Goal: Task Accomplishment & Management: Complete application form

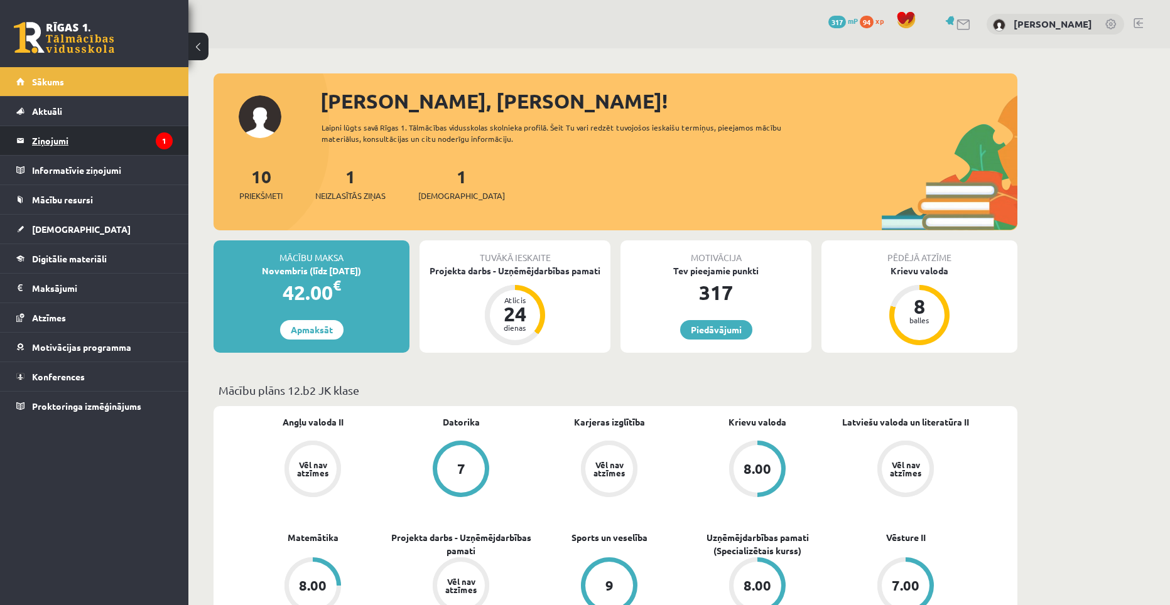
click at [59, 138] on legend "Ziņojumi 1" at bounding box center [102, 140] width 141 height 29
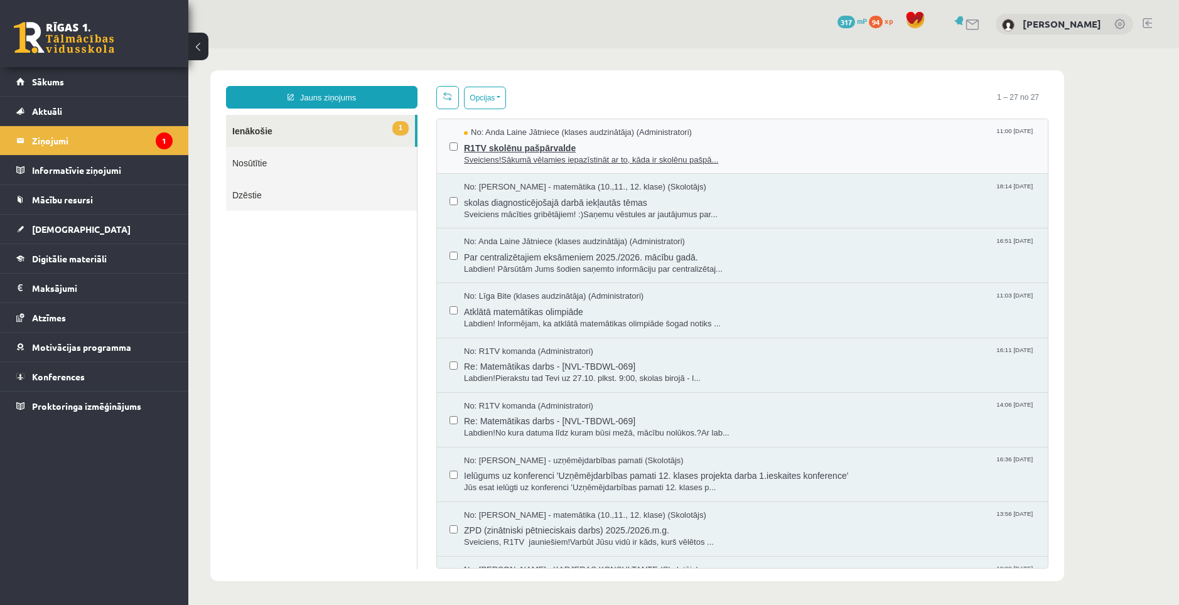
click at [739, 146] on span "R1TV skolēnu pašpārvalde" at bounding box center [749, 147] width 571 height 16
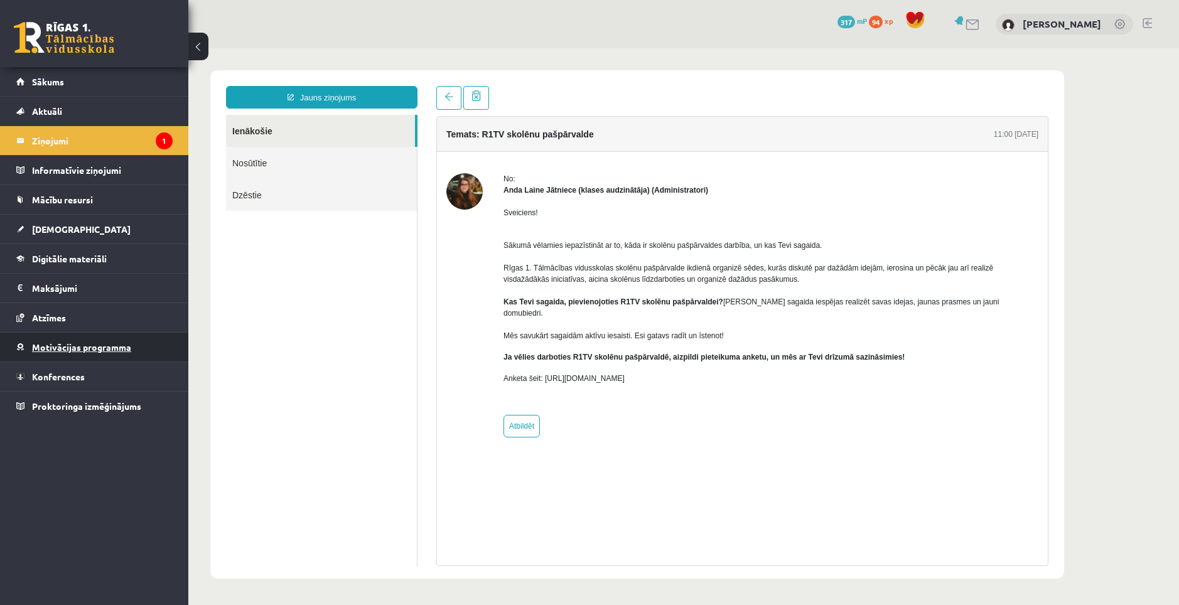
click at [85, 343] on span "Motivācijas programma" at bounding box center [81, 347] width 99 height 11
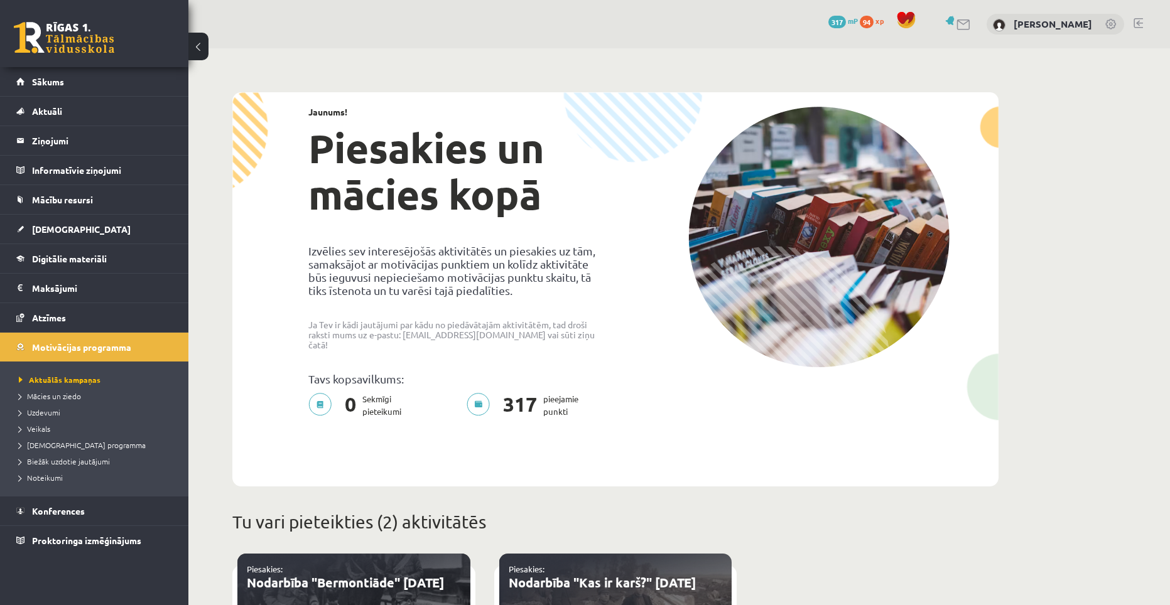
scroll to position [502, 0]
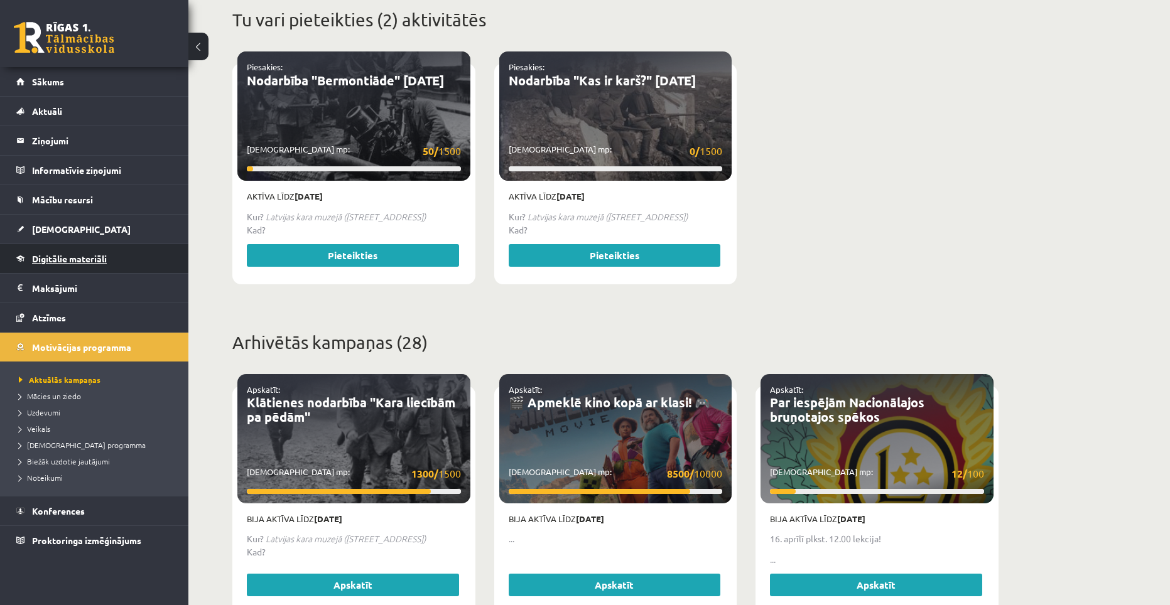
click at [94, 251] on link "Digitālie materiāli" at bounding box center [94, 258] width 156 height 29
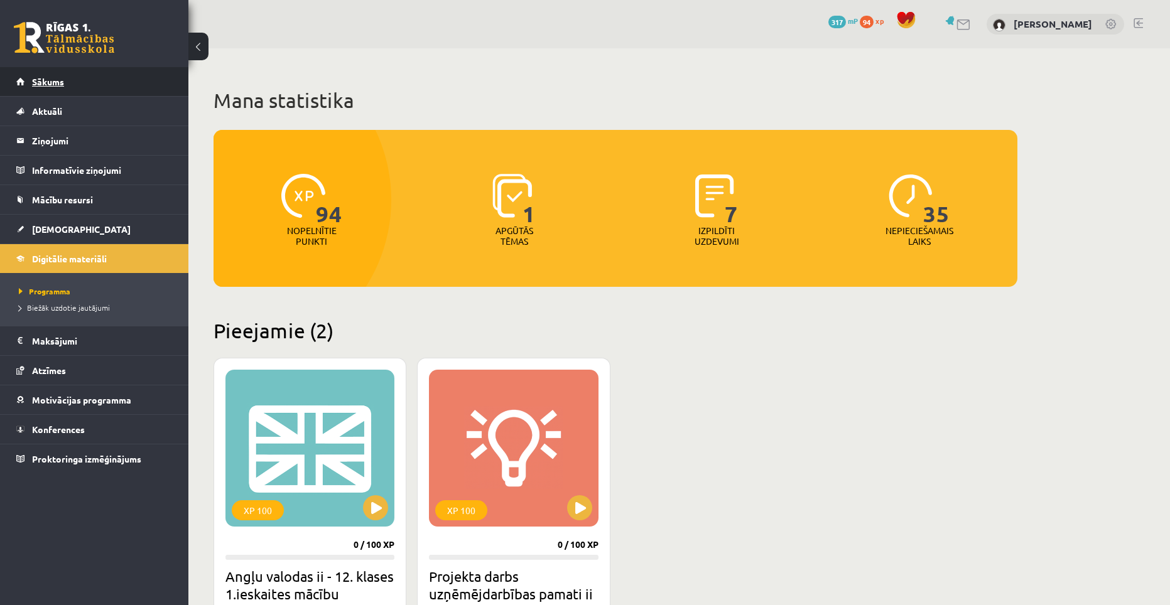
click at [47, 93] on link "Sākums" at bounding box center [94, 81] width 156 height 29
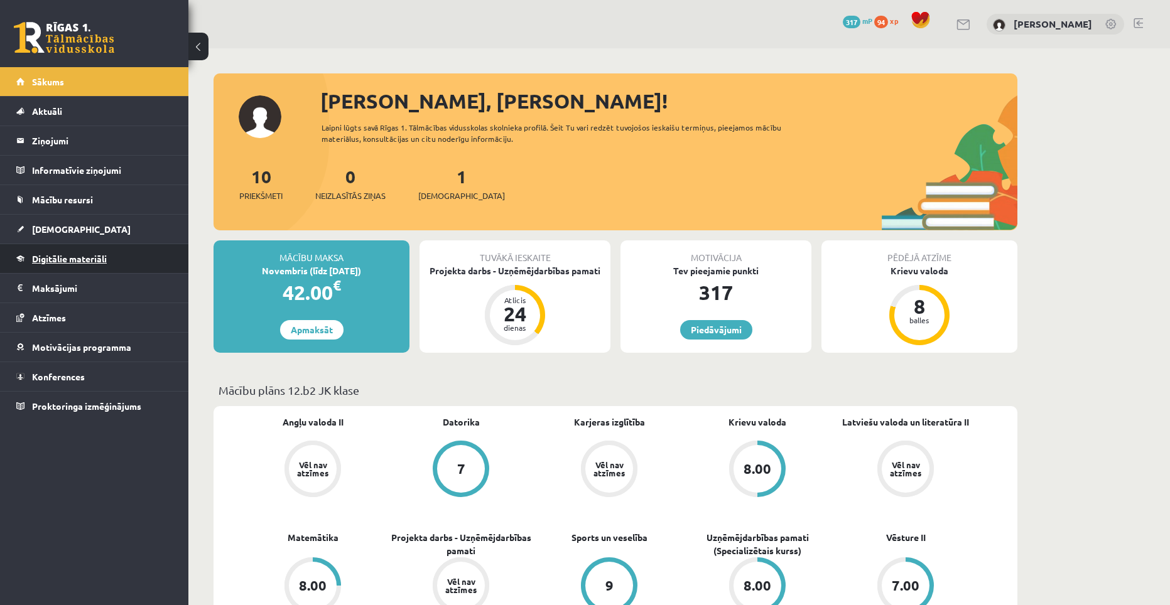
click at [31, 264] on link "Digitālie materiāli" at bounding box center [94, 258] width 156 height 29
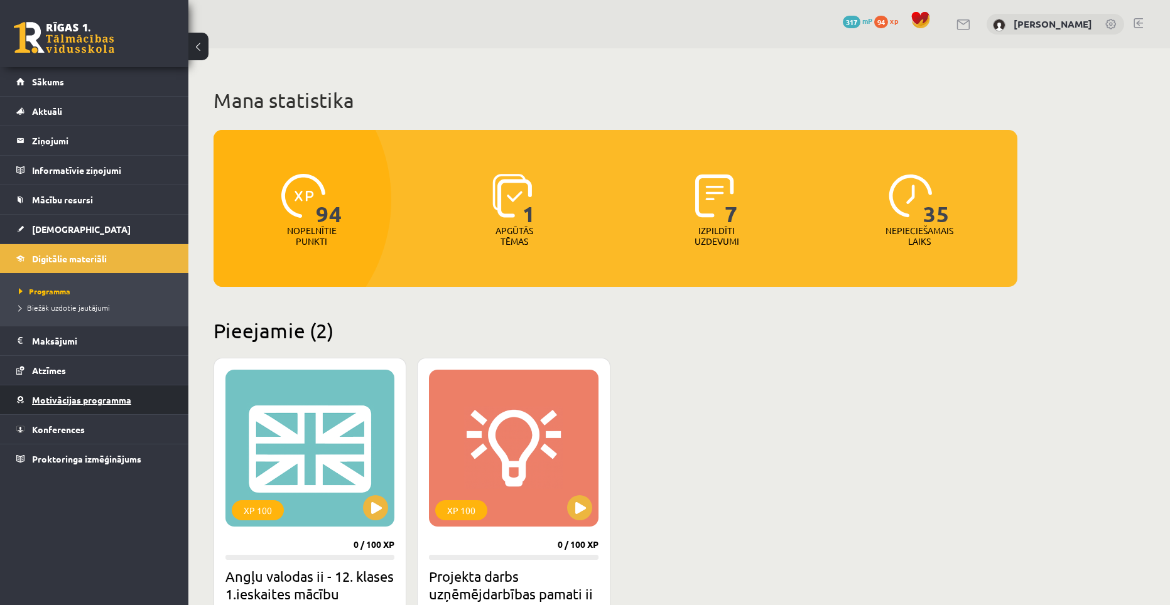
click at [43, 393] on link "Motivācijas programma" at bounding box center [94, 400] width 156 height 29
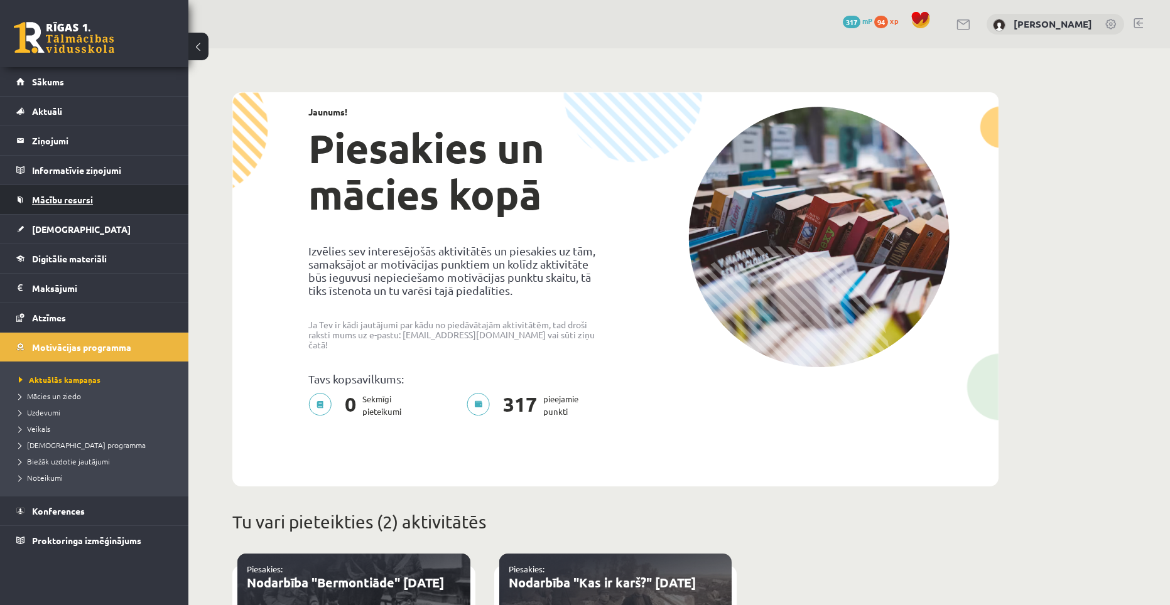
click at [55, 202] on span "Mācību resursi" at bounding box center [62, 199] width 61 height 11
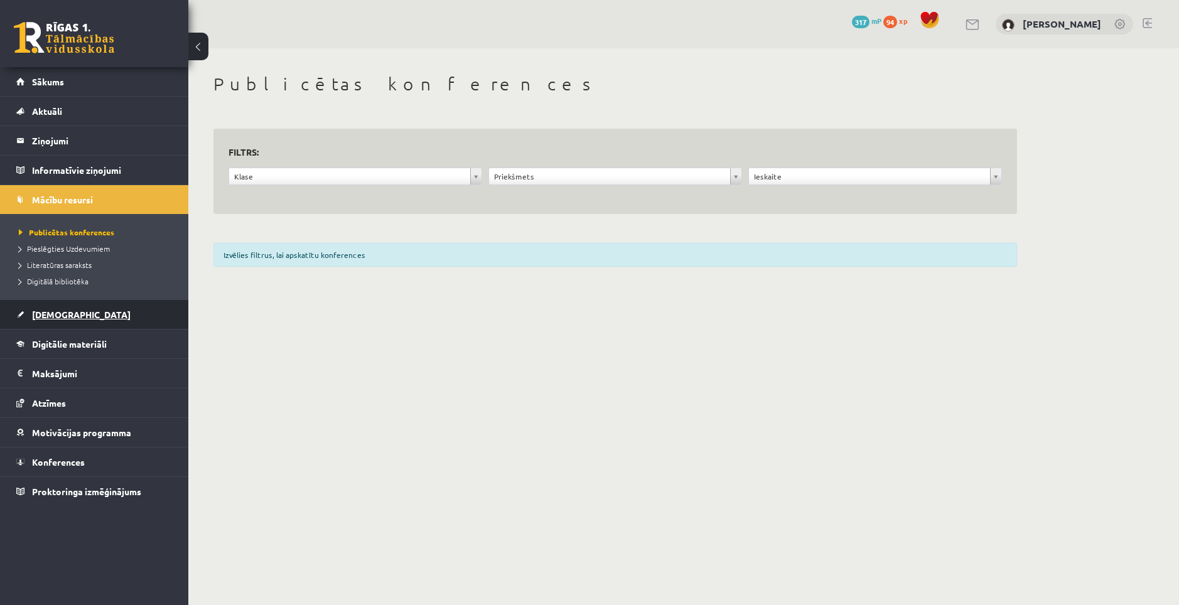
click at [53, 320] on link "[DEMOGRAPHIC_DATA]" at bounding box center [94, 314] width 156 height 29
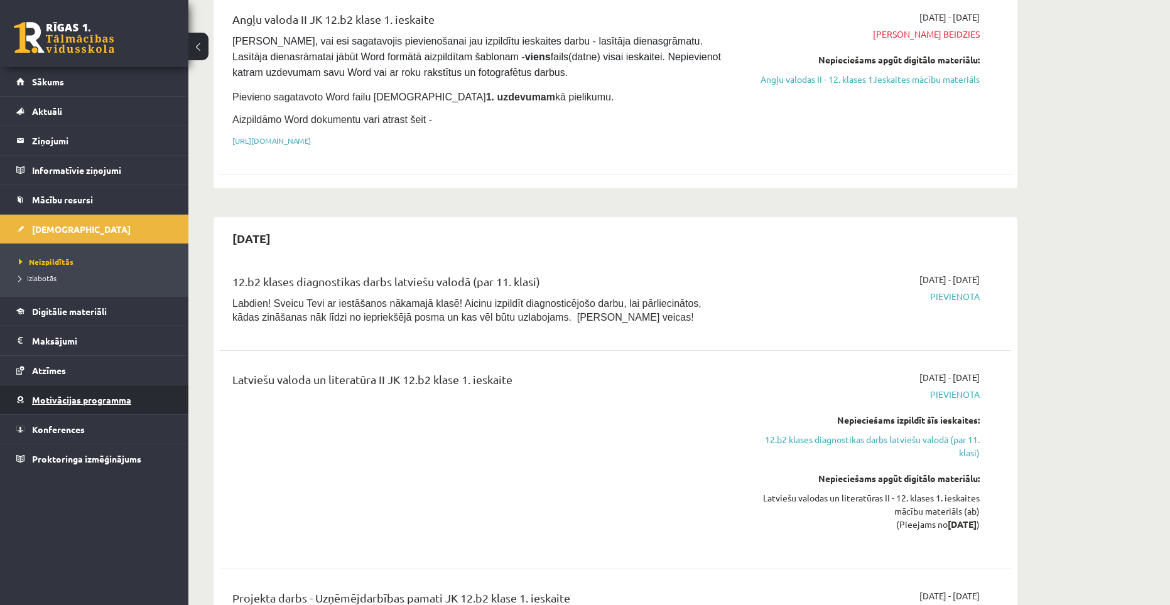
scroll to position [188, 0]
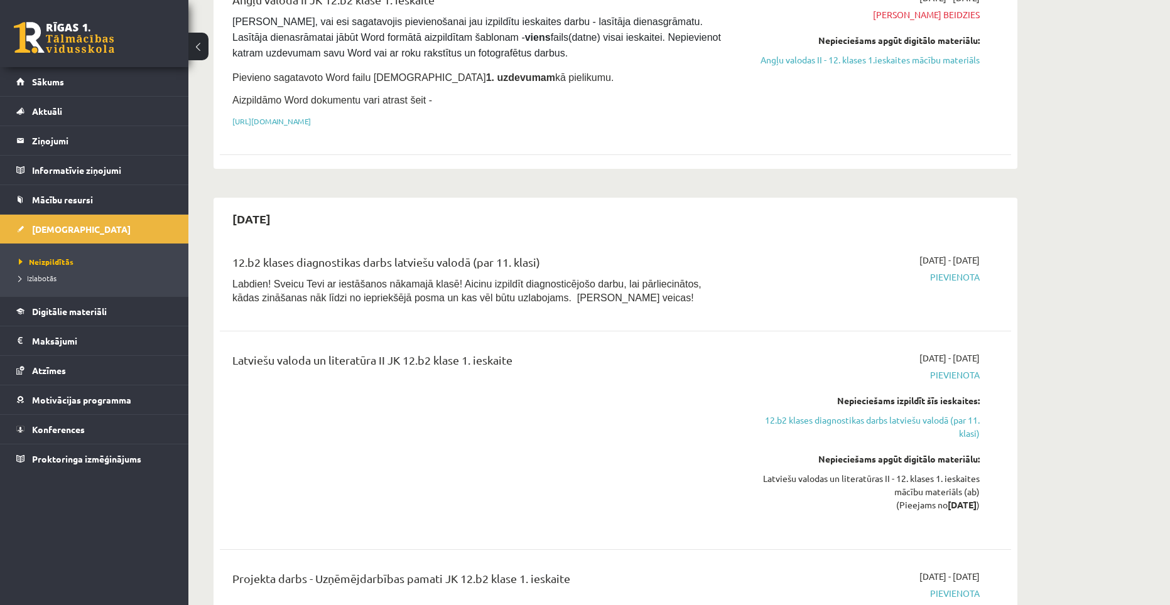
click at [46, 322] on link "Digitālie materiāli" at bounding box center [94, 311] width 156 height 29
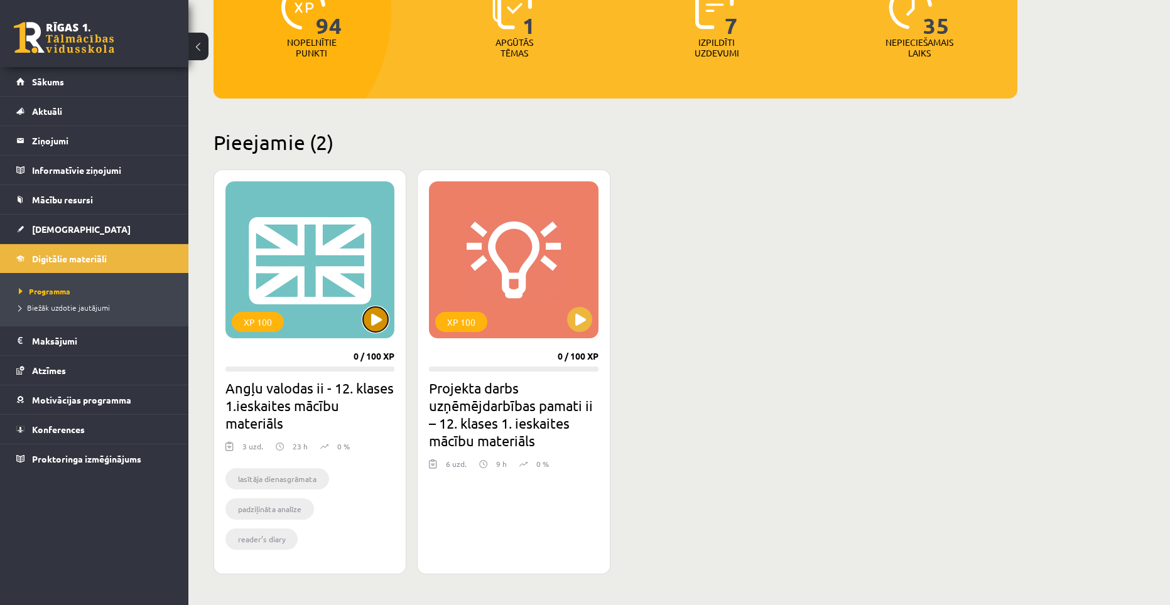
click at [381, 325] on button at bounding box center [375, 319] width 25 height 25
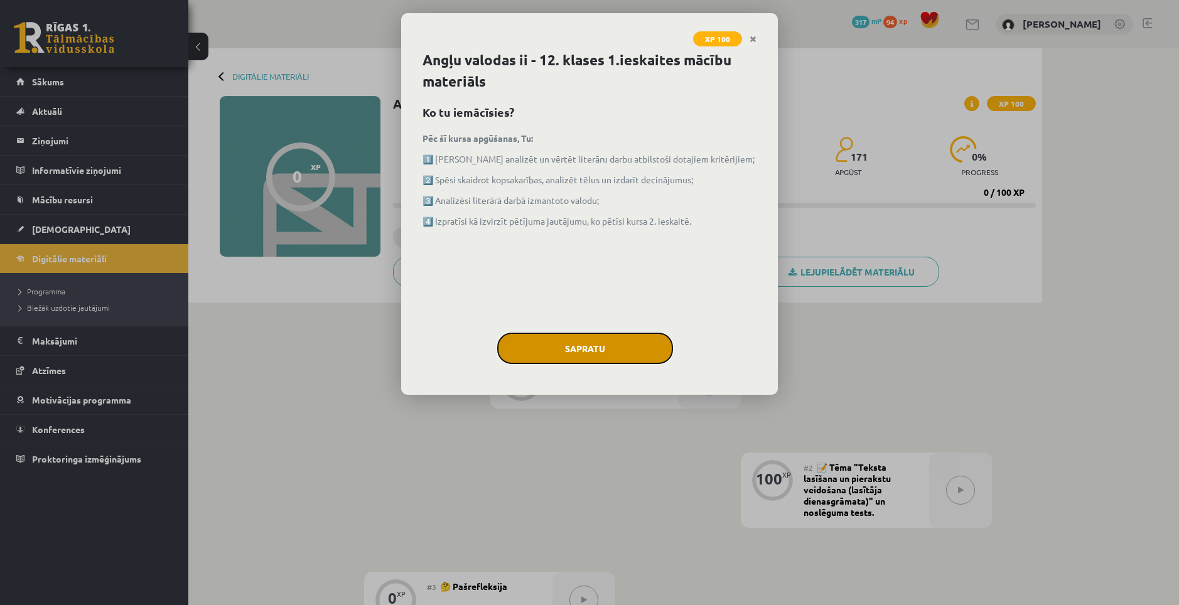
click at [550, 344] on button "Sapratu" at bounding box center [585, 348] width 176 height 31
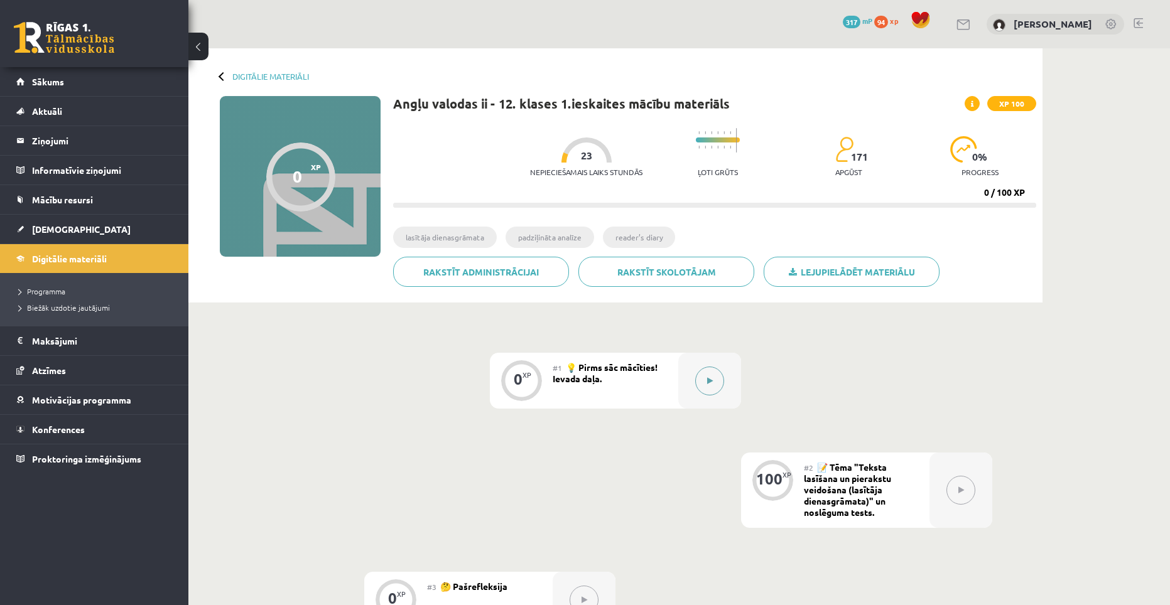
click at [734, 386] on div at bounding box center [709, 381] width 63 height 56
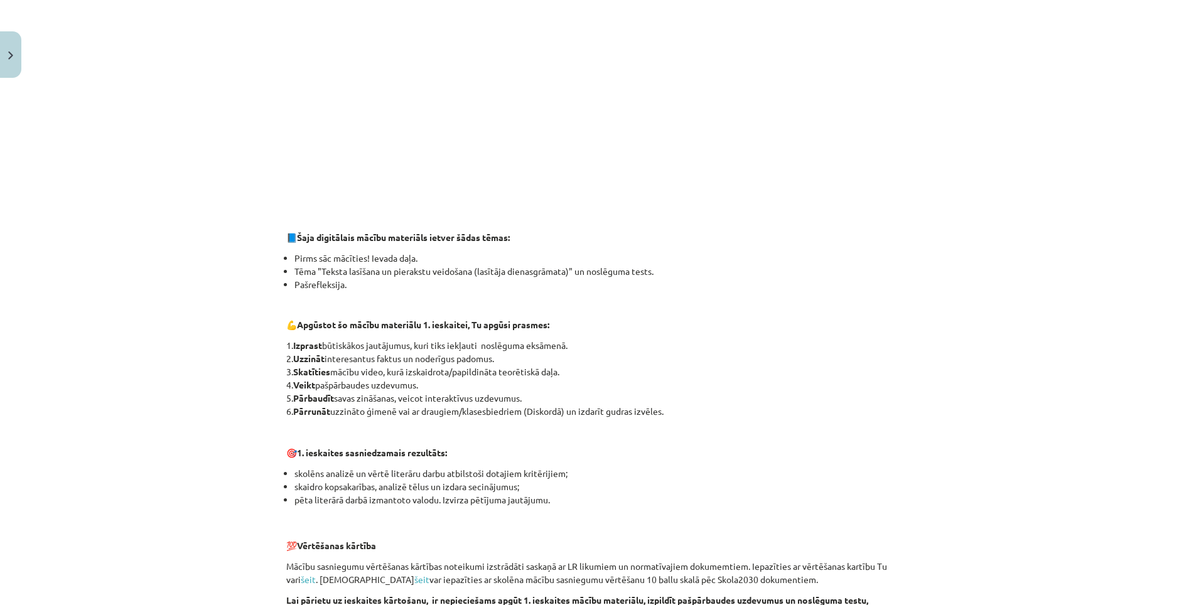
scroll to position [717, 0]
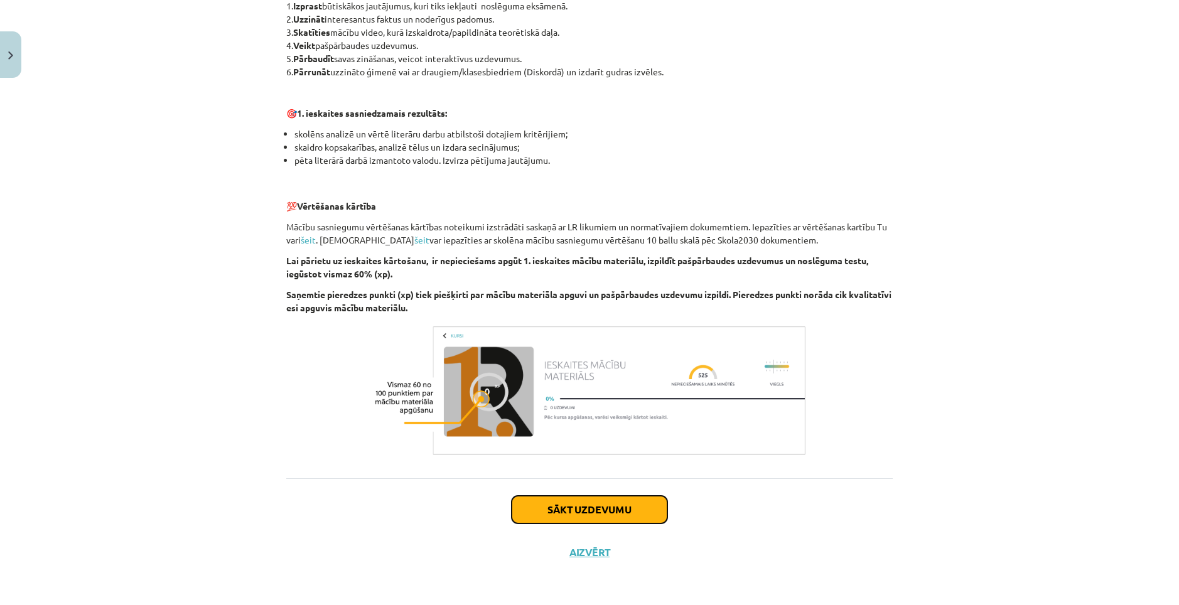
click at [524, 519] on button "Sākt uzdevumu" at bounding box center [590, 510] width 156 height 28
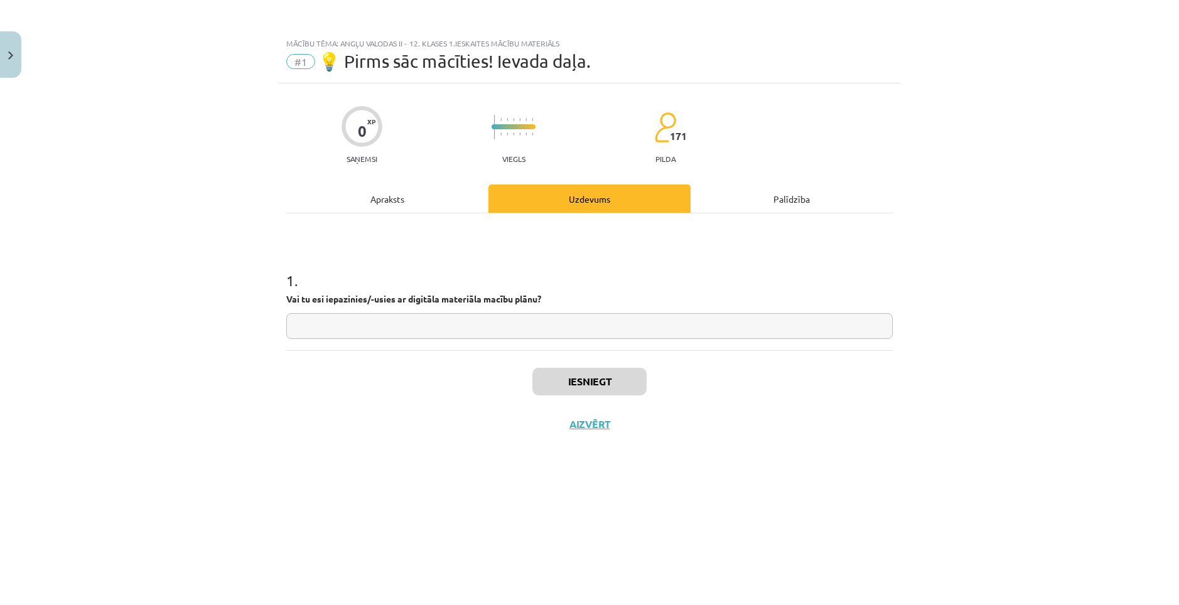
scroll to position [0, 0]
click at [505, 335] on input "text" at bounding box center [589, 326] width 607 height 26
type input "***"
click at [569, 380] on button "Iesniegt" at bounding box center [589, 382] width 114 height 28
click at [570, 437] on button "Nākamā nodarbība" at bounding box center [589, 432] width 123 height 29
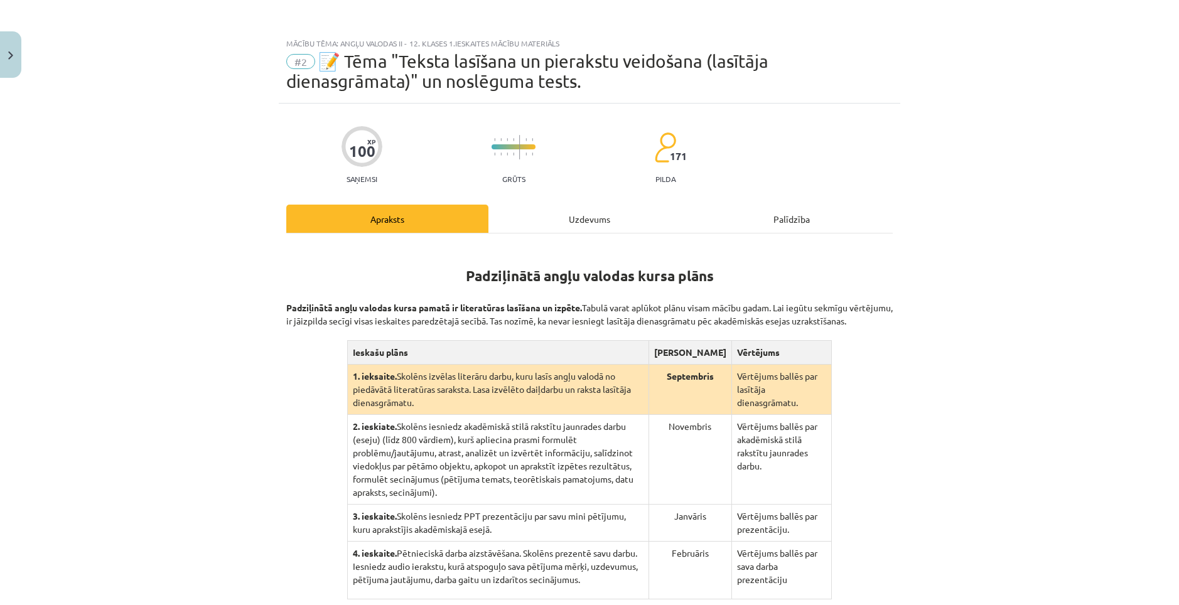
scroll to position [178, 0]
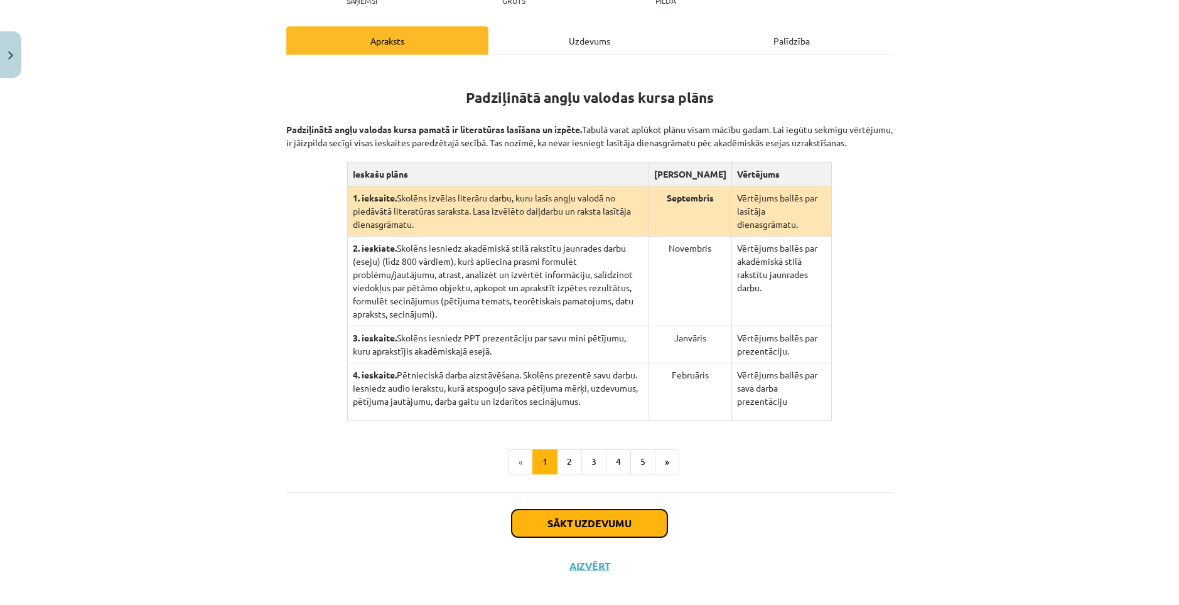
click at [563, 510] on button "Sākt uzdevumu" at bounding box center [590, 524] width 156 height 28
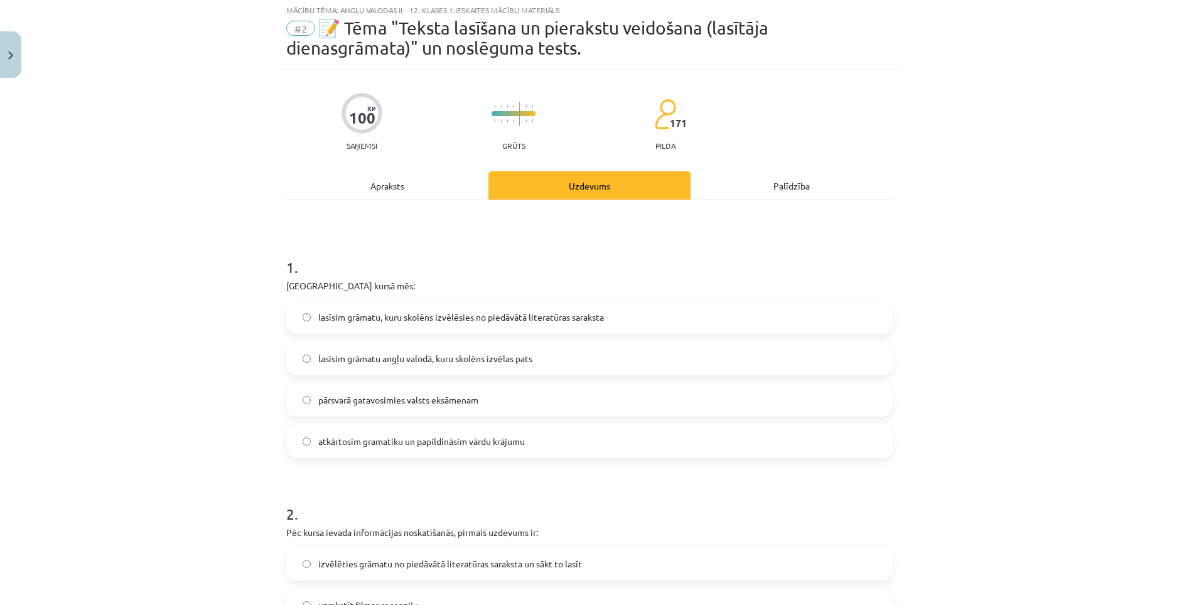
scroll to position [31, 0]
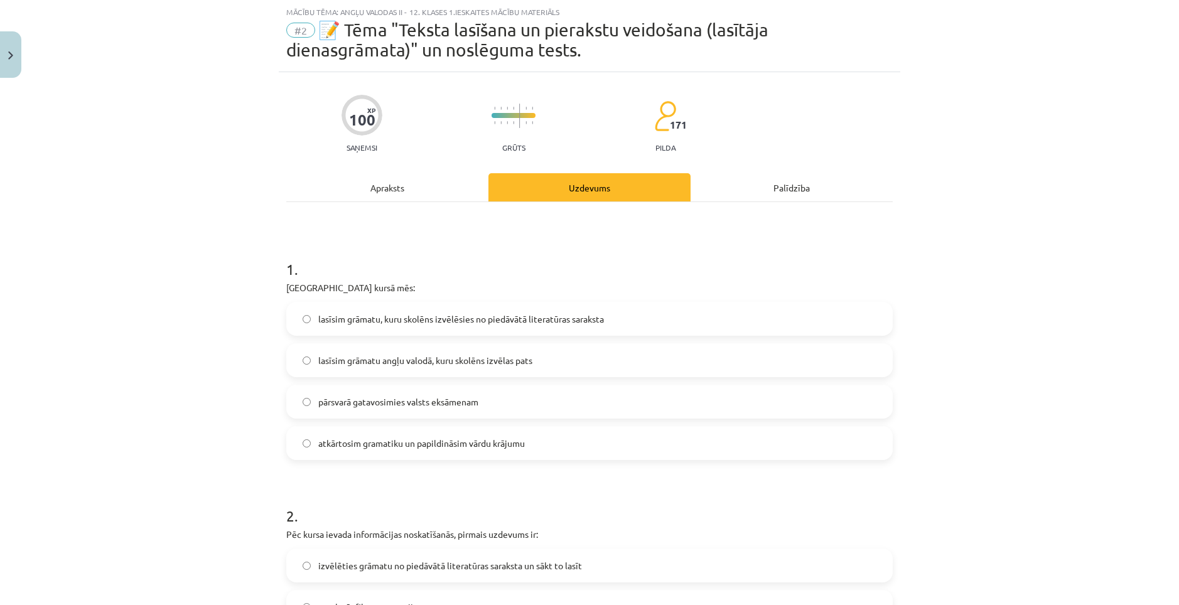
click at [525, 313] on span "lasīsim grāmatu, kuru skolēns izvēlēsies no piedāvātā literatūras saraksta" at bounding box center [461, 319] width 286 height 13
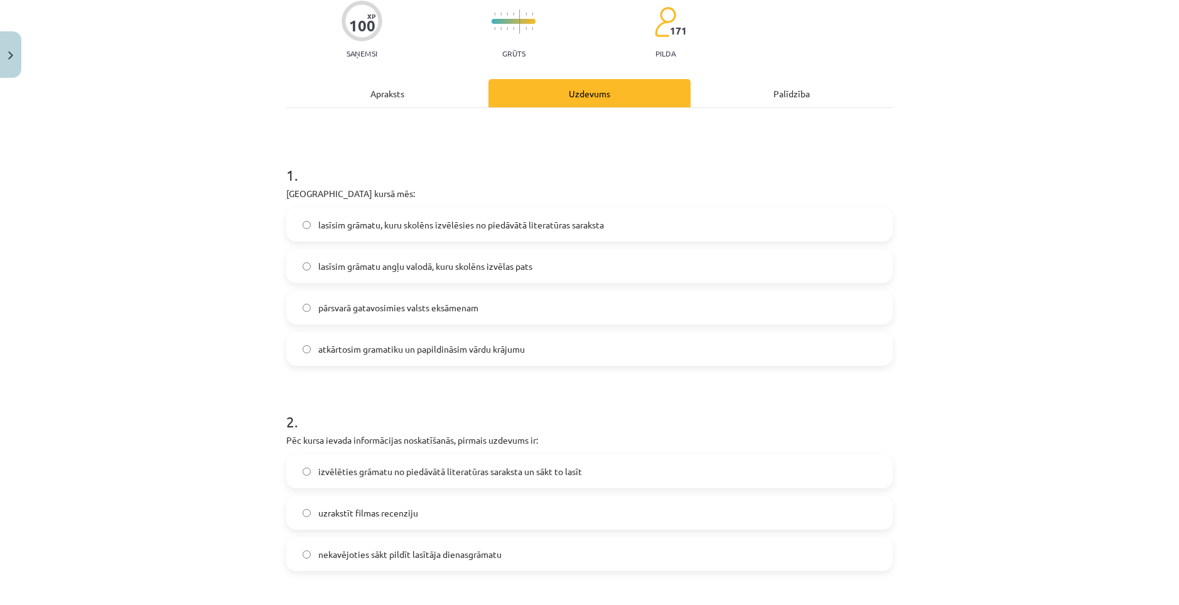
scroll to position [345, 0]
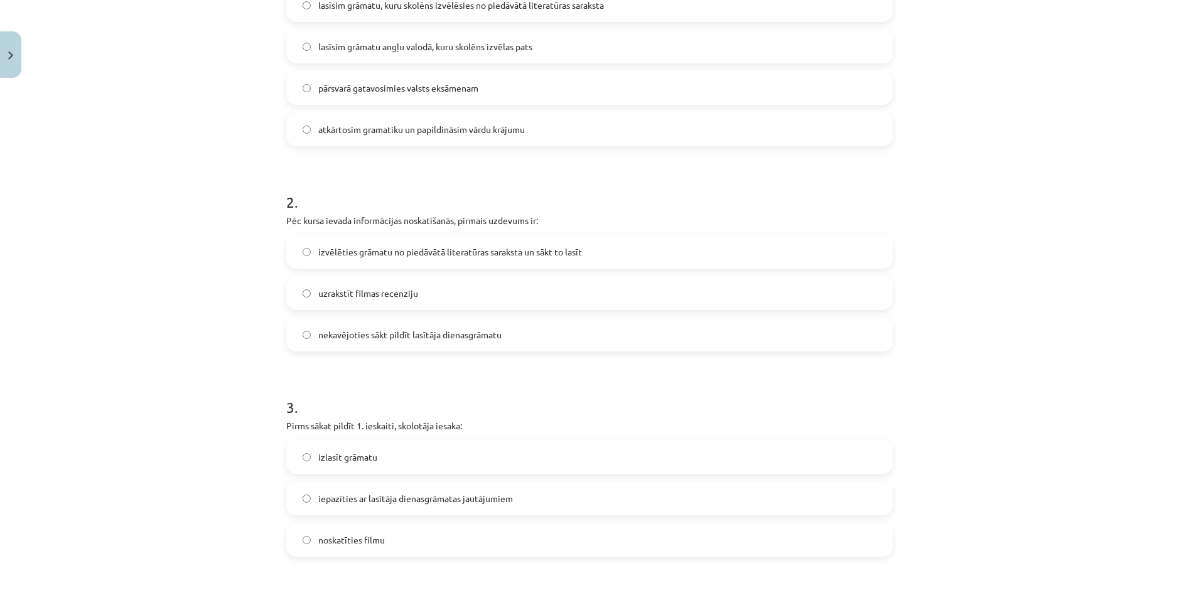
click at [308, 245] on label "izvēlēties grāmatu no piedāvātā literatūras saraksta un sākt to lasīt" at bounding box center [590, 251] width 604 height 31
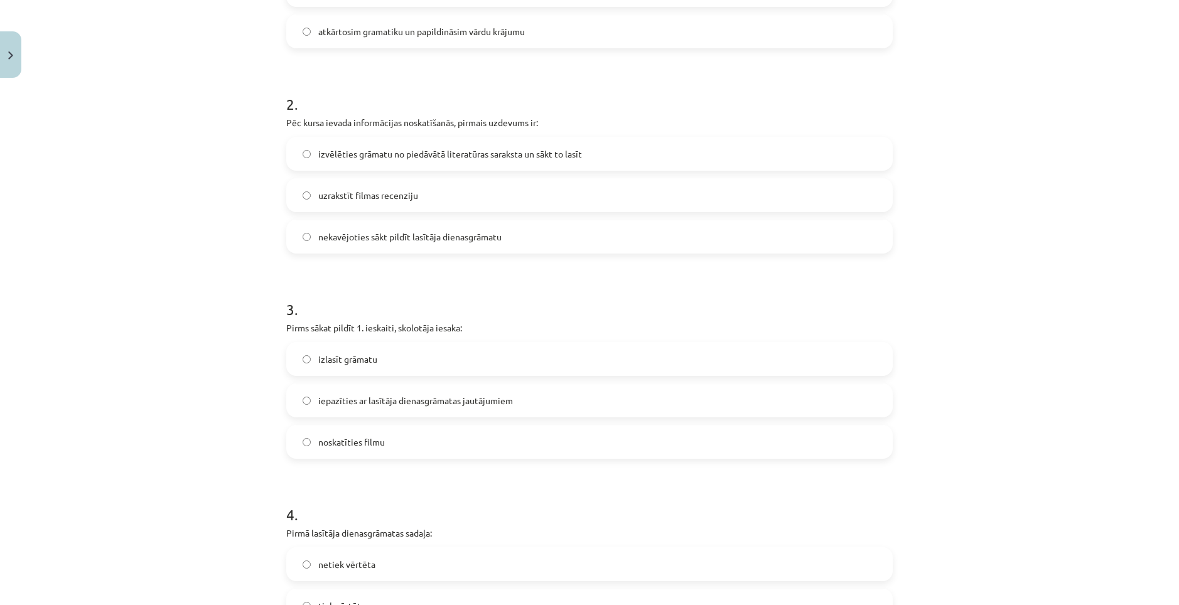
scroll to position [471, 0]
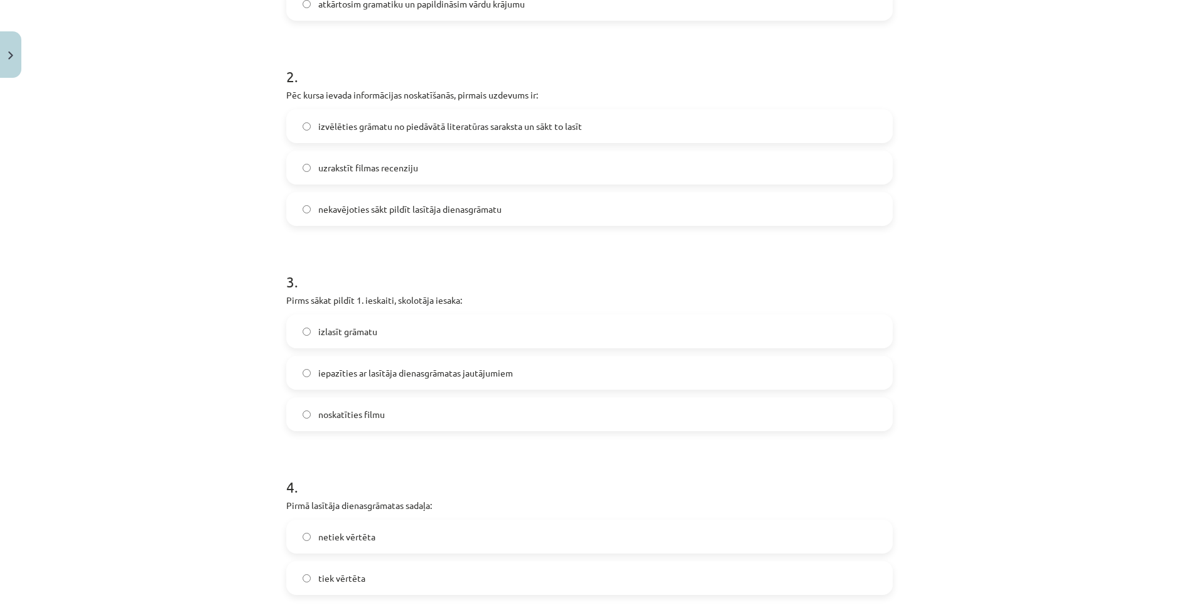
click at [326, 340] on label "izlasīt grāmatu" at bounding box center [590, 331] width 604 height 31
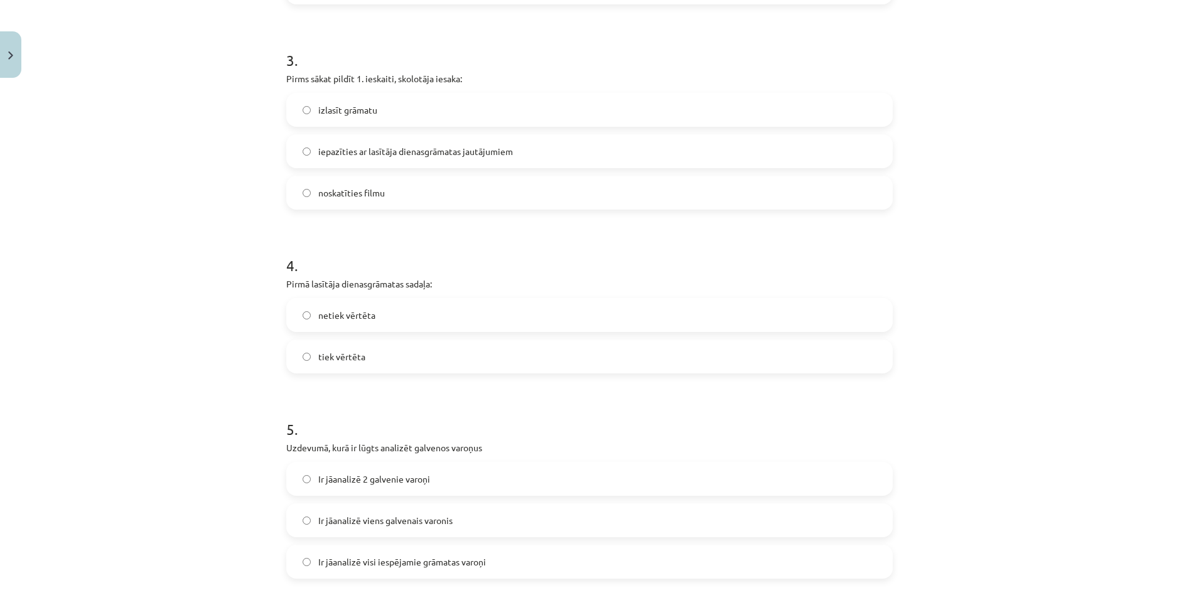
scroll to position [722, 0]
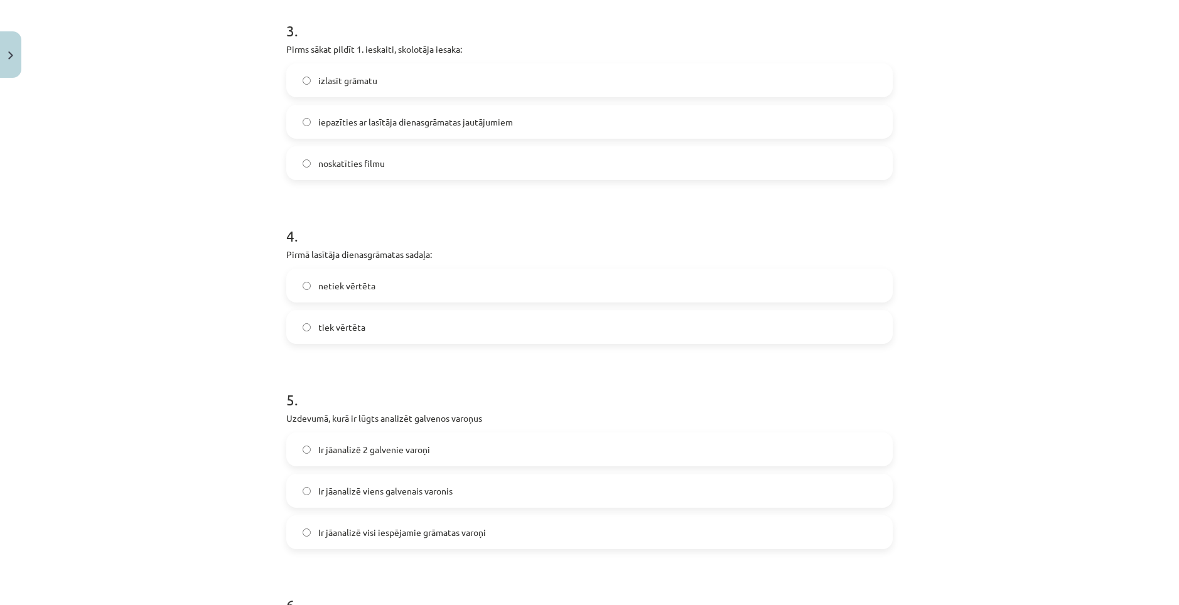
click at [326, 340] on label "tiek vērtēta" at bounding box center [590, 326] width 604 height 31
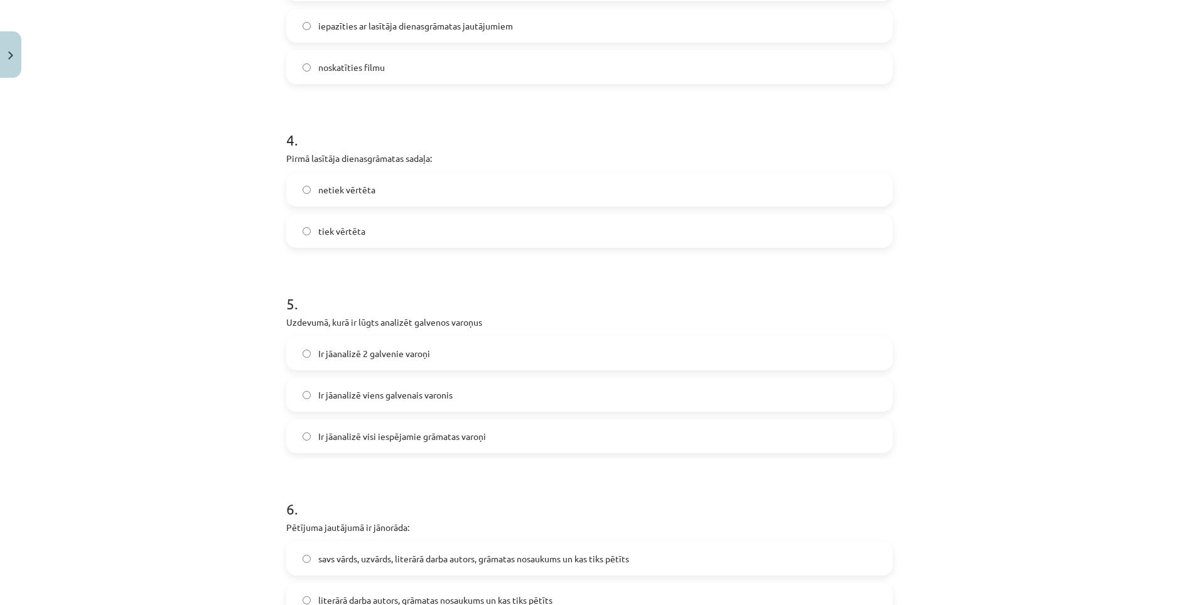
scroll to position [848, 0]
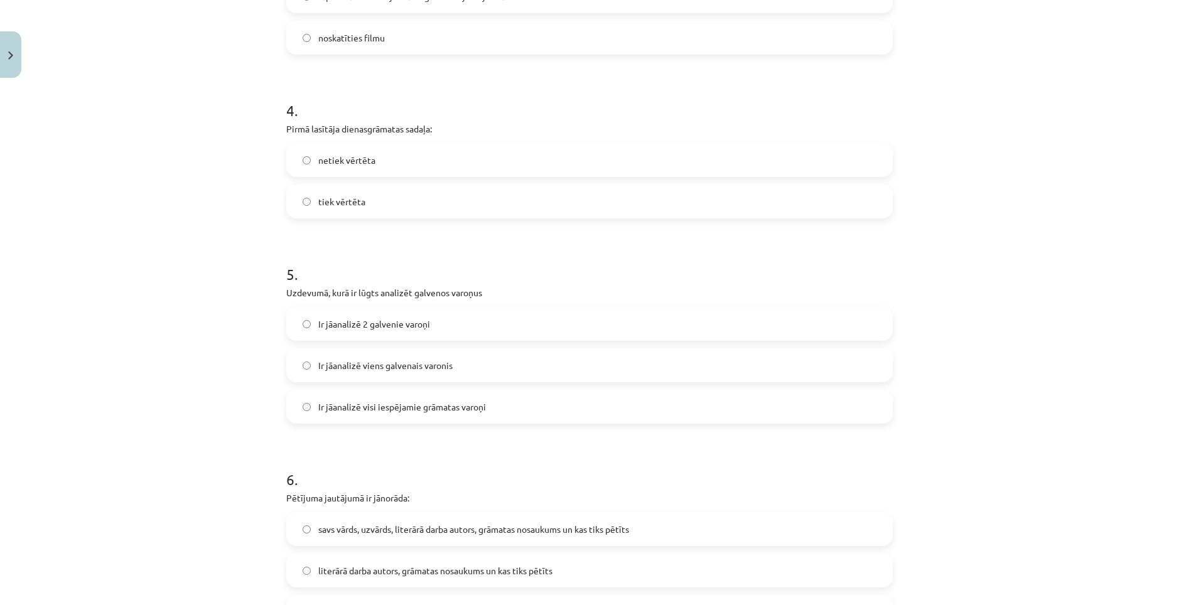
click at [326, 340] on div "Ir jāanalizē 2 galvenie varoņi" at bounding box center [589, 324] width 607 height 34
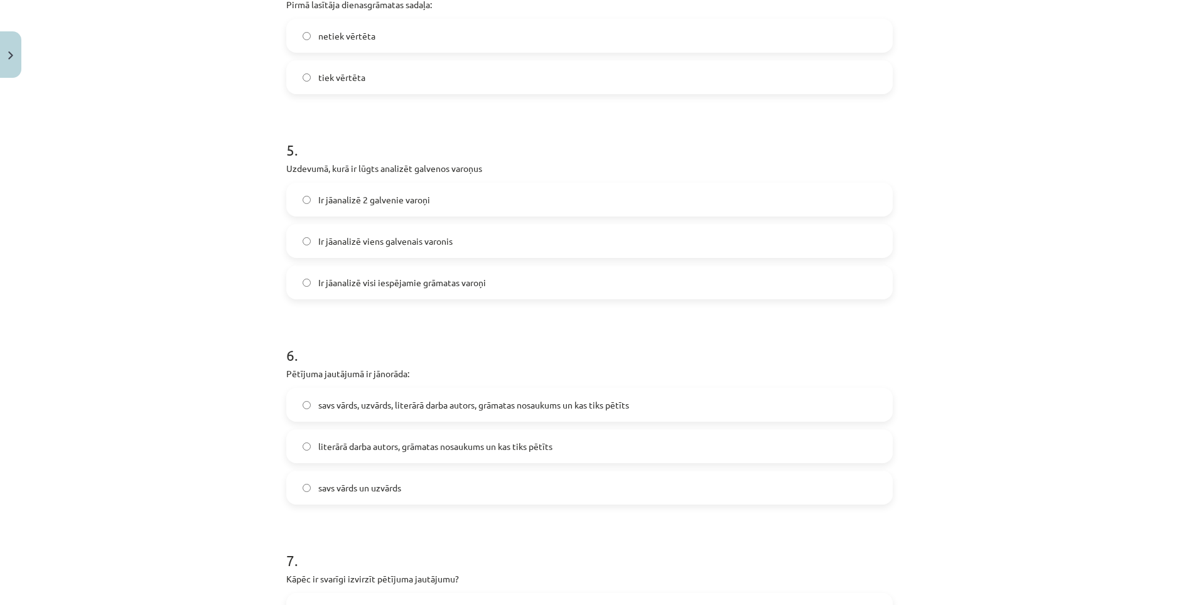
scroll to position [973, 0]
click at [319, 195] on span "Ir jāanalizē 2 galvenie varoņi" at bounding box center [374, 198] width 112 height 13
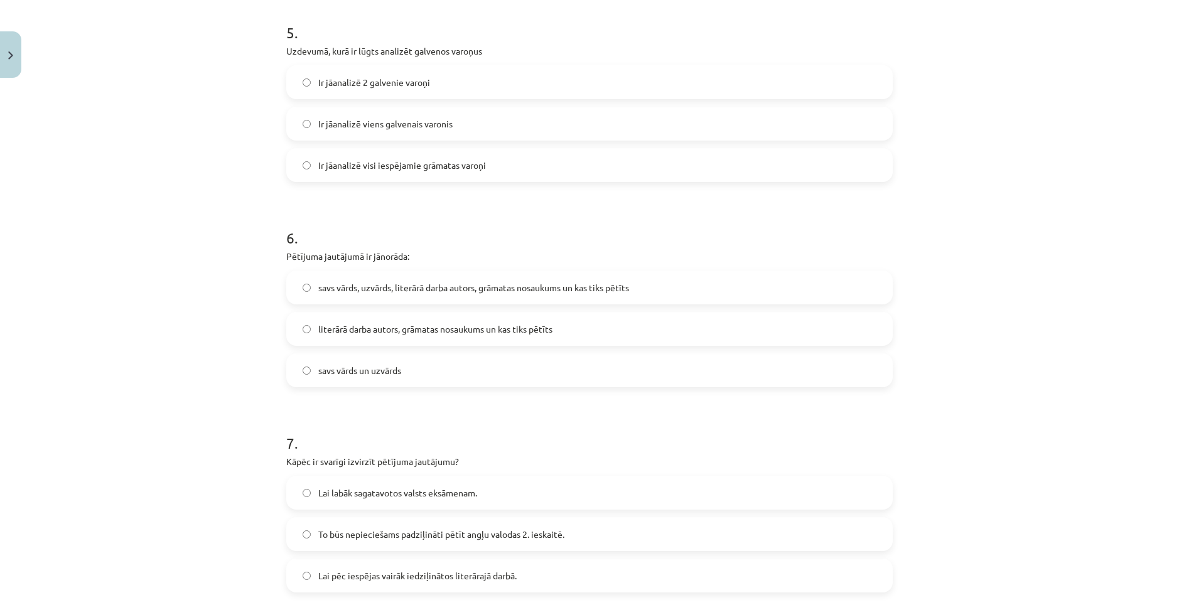
scroll to position [1099, 0]
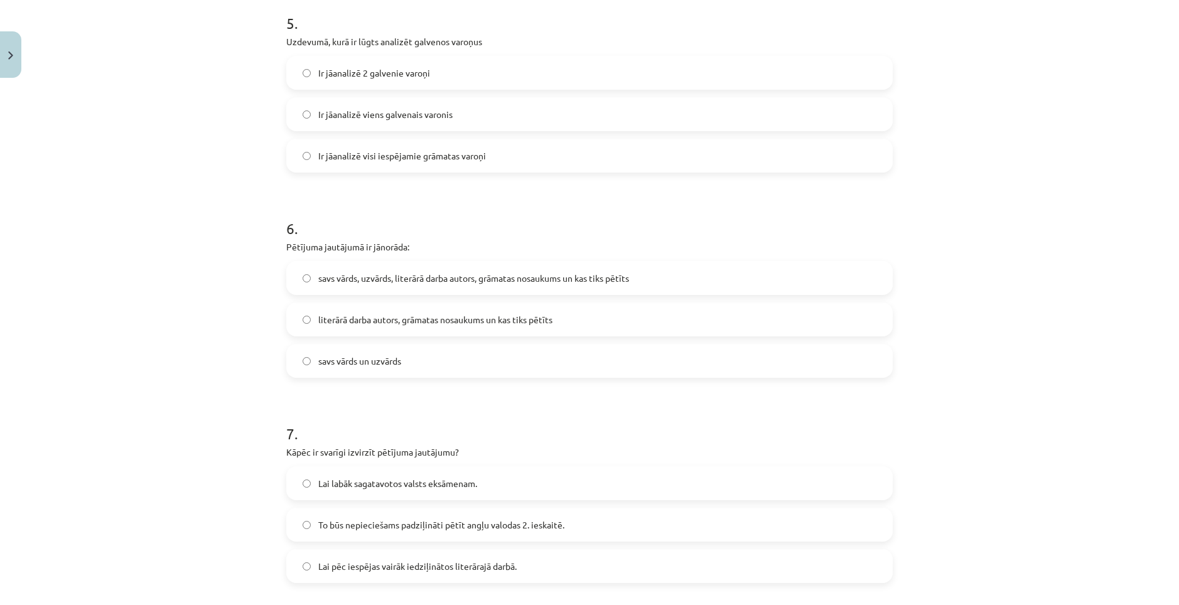
click at [342, 277] on span "savs vārds, uzvārds, literārā darba autors, grāmatas nosaukums un kas tiks pētī…" at bounding box center [473, 278] width 311 height 13
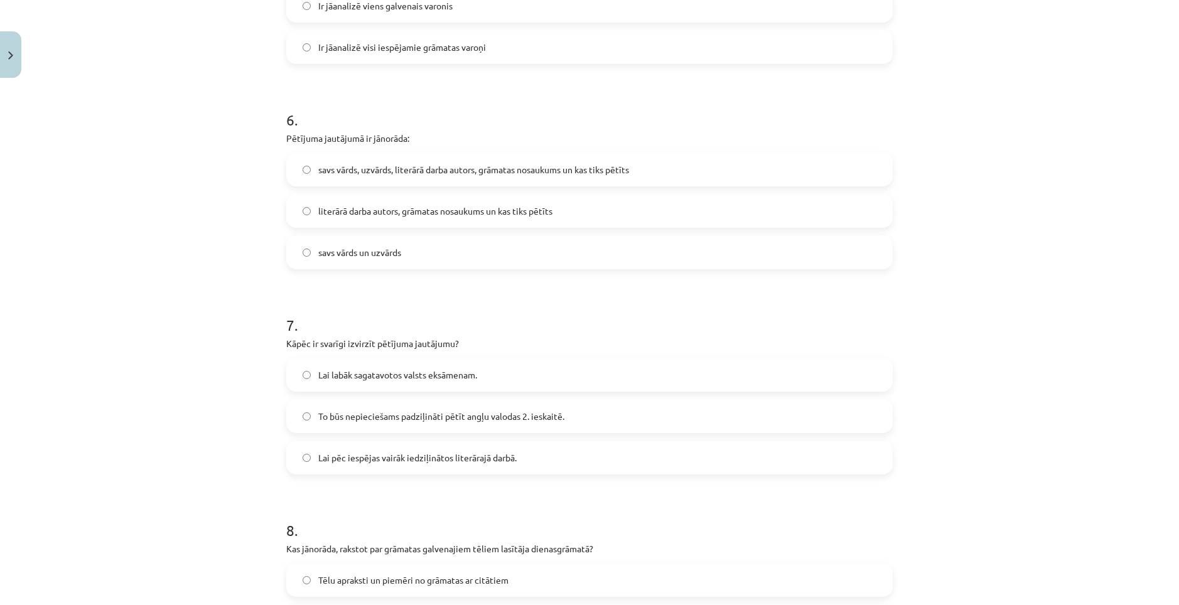
scroll to position [1224, 0]
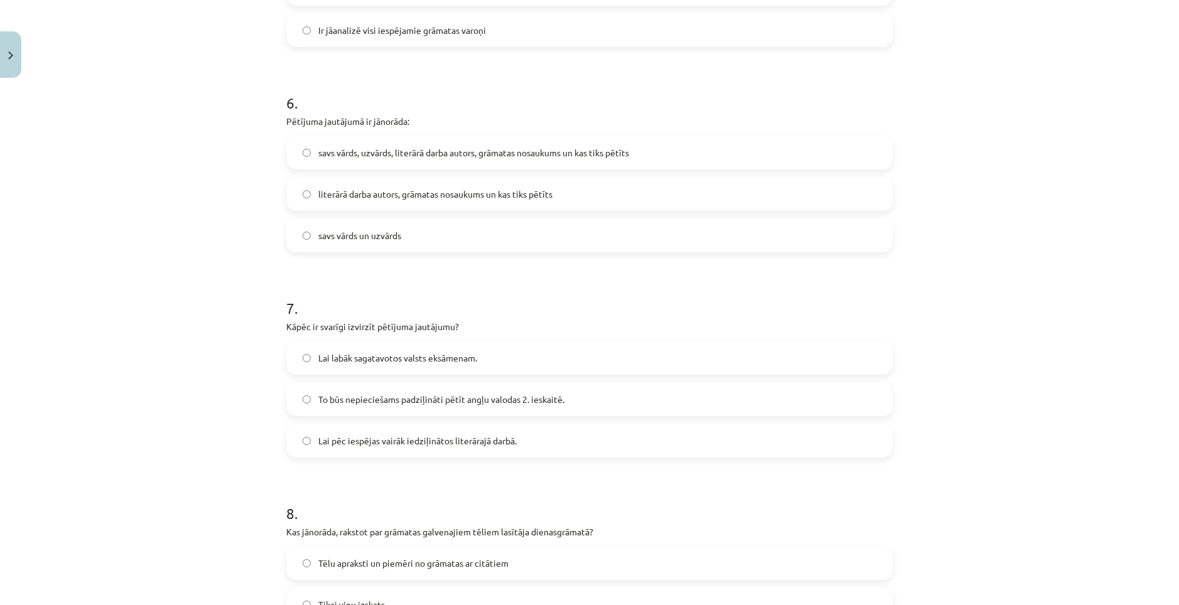
click at [312, 393] on label "To būs nepieciešams padziļināti pētīt angļu valodas 2. ieskaitē." at bounding box center [590, 399] width 604 height 31
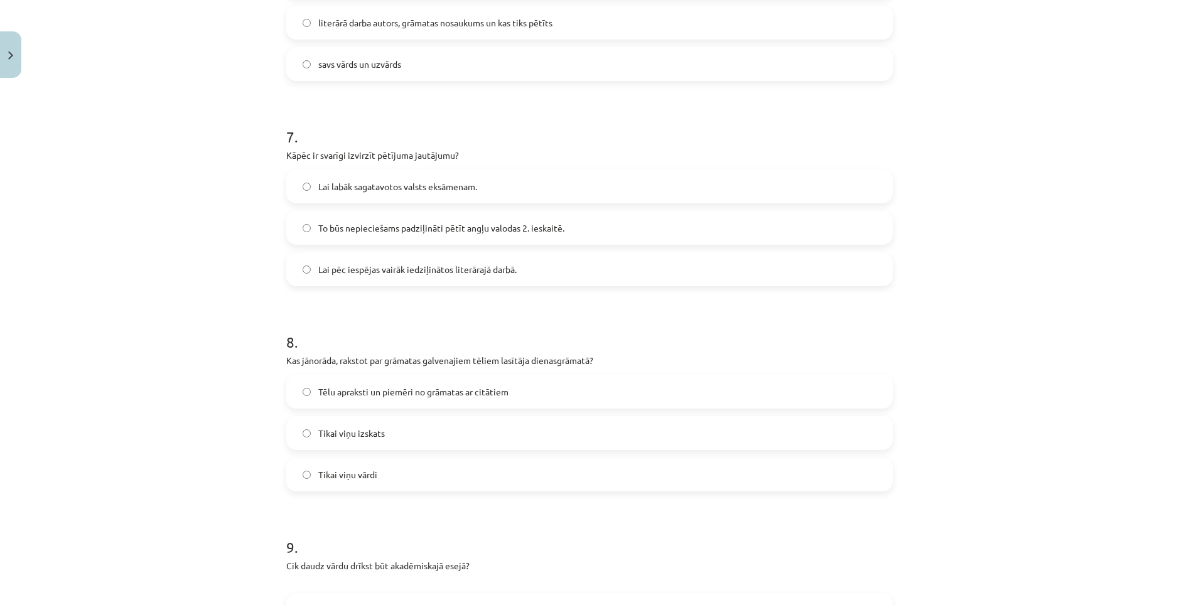
scroll to position [1413, 0]
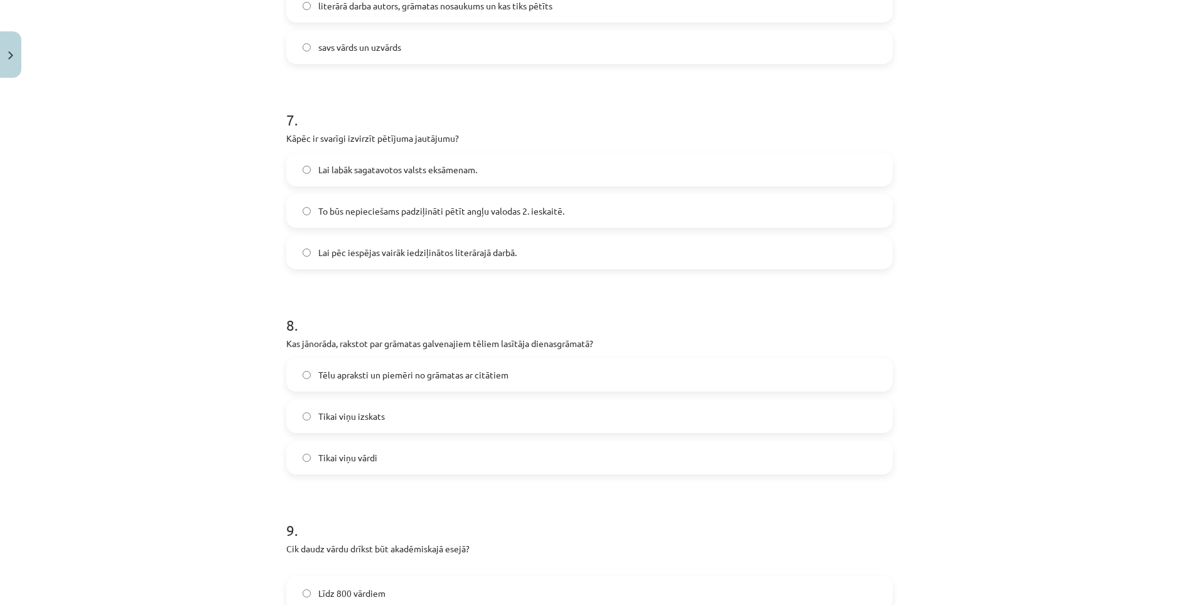
click at [311, 372] on label "Tēlu apraksti un piemēri no grāmatas ar citātiem" at bounding box center [590, 374] width 604 height 31
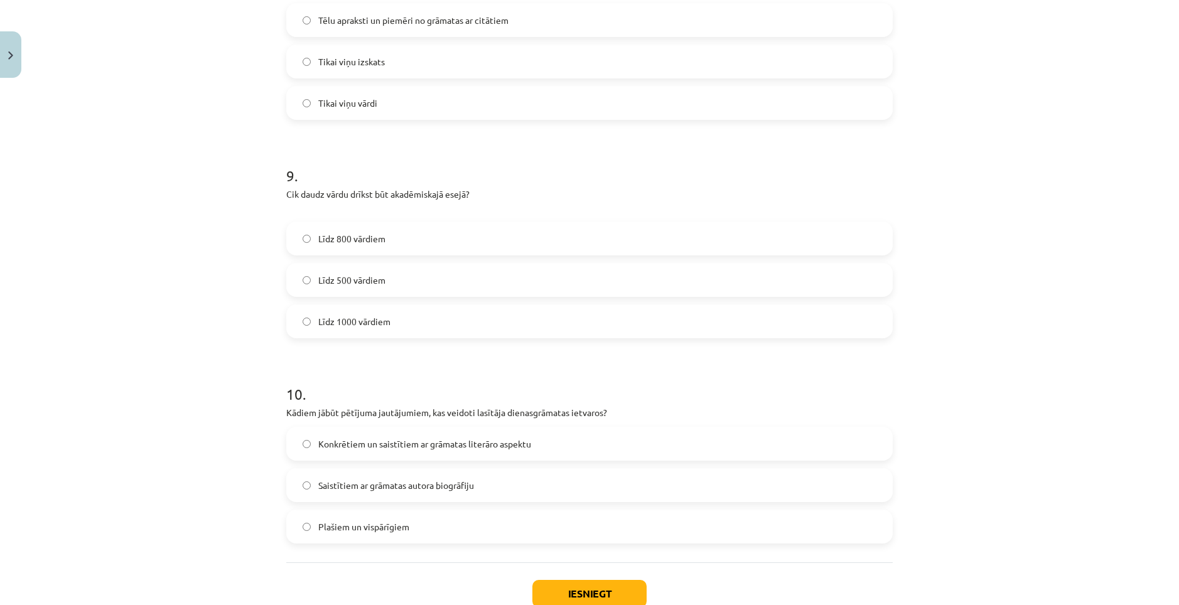
scroll to position [1790, 0]
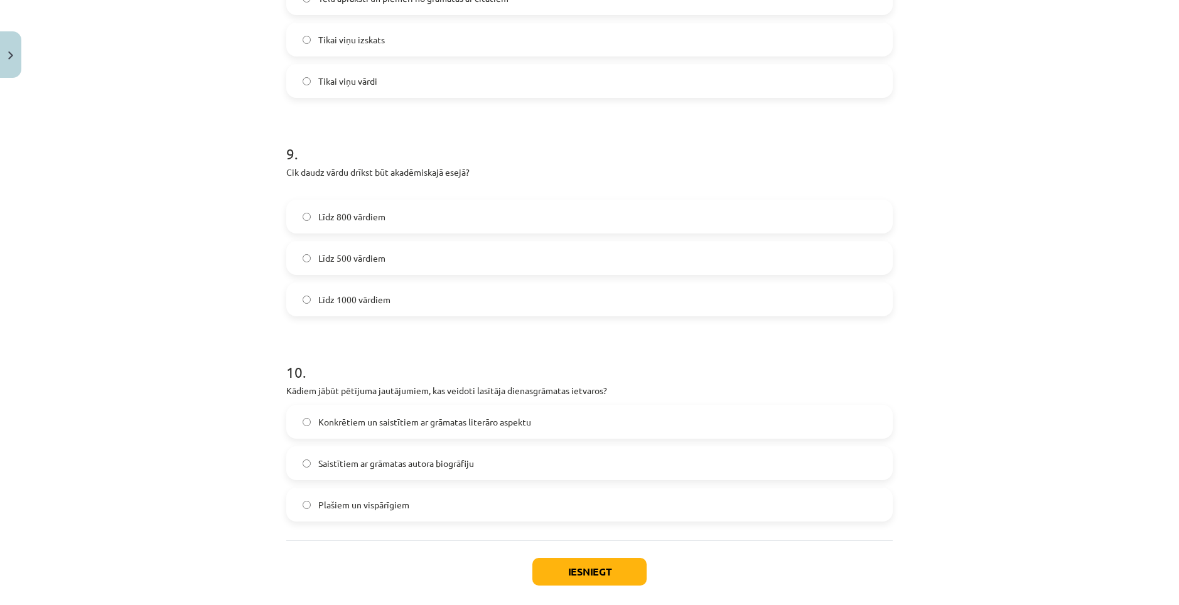
click at [310, 227] on label "Līdz 800 vārdiem" at bounding box center [590, 216] width 604 height 31
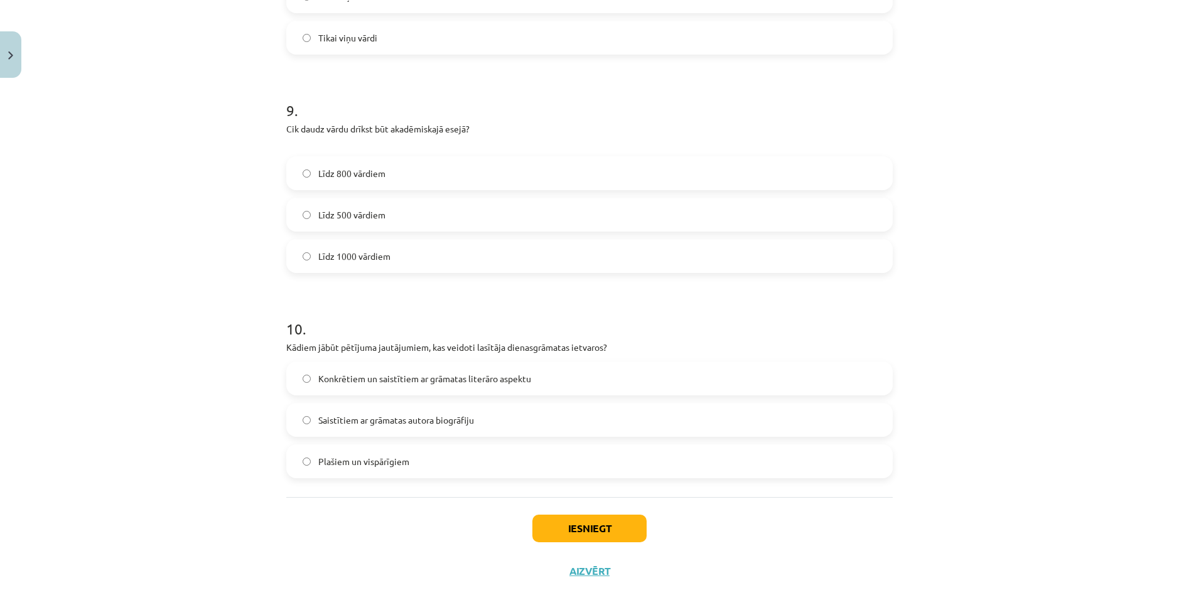
scroll to position [1852, 0]
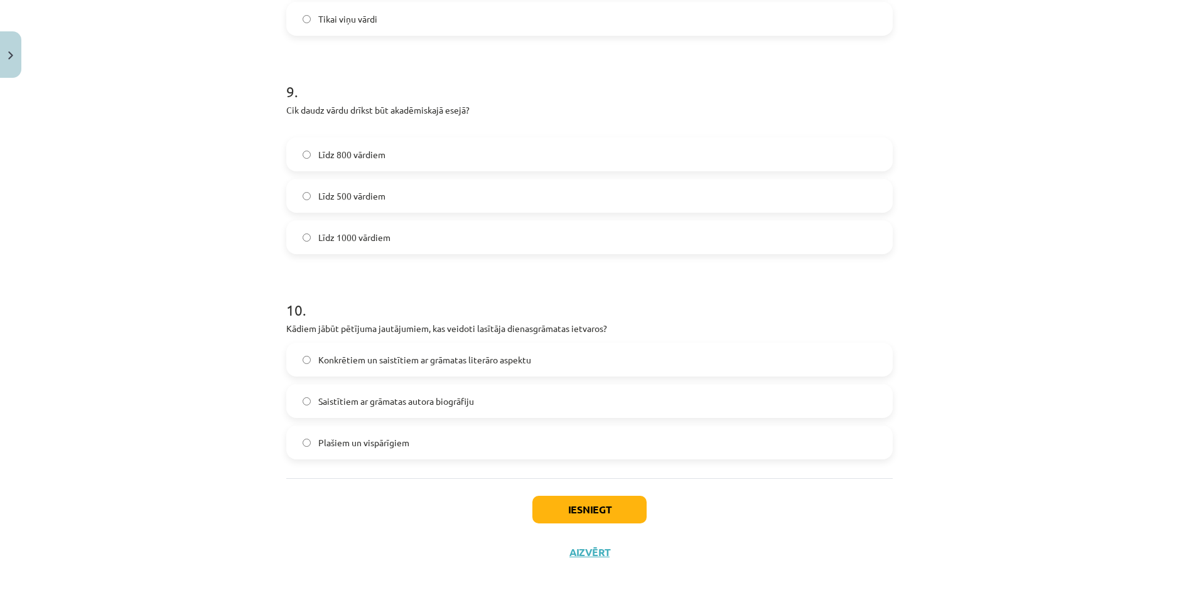
click at [152, 334] on div "Mācību tēma: Angļu valodas ii - 12. klases 1.ieskaites mācību materiāls #2 📝 Tē…" at bounding box center [589, 302] width 1179 height 605
click at [300, 365] on label "Konkrētiem un saistītiem ar grāmatas literāro aspektu" at bounding box center [590, 359] width 604 height 31
click at [559, 507] on button "Iesniegt" at bounding box center [589, 510] width 114 height 28
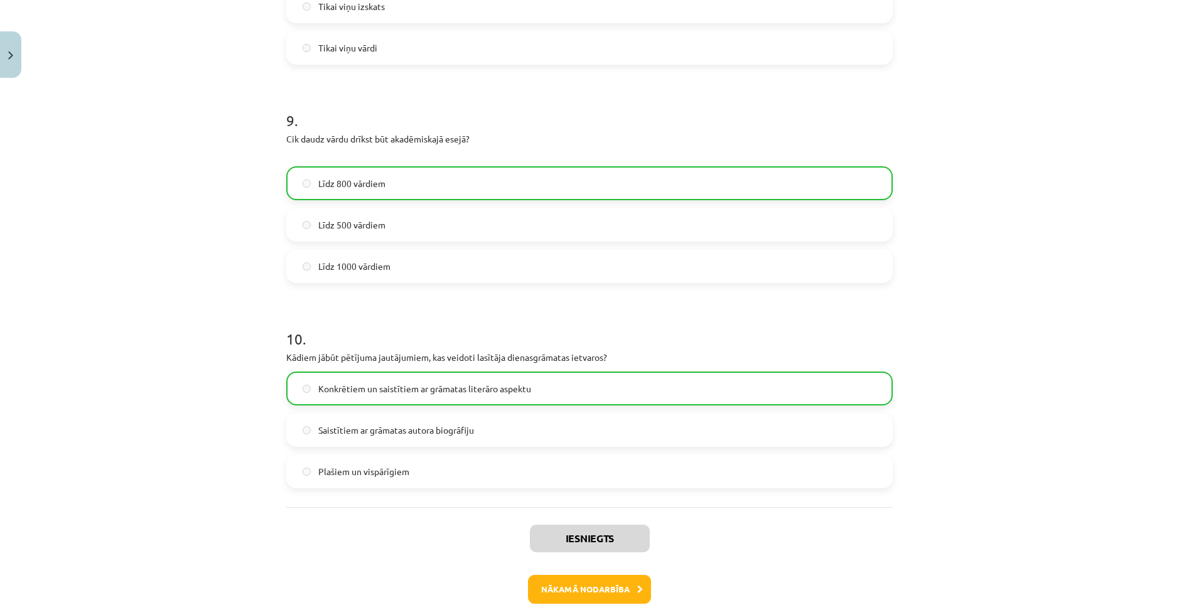
scroll to position [1892, 0]
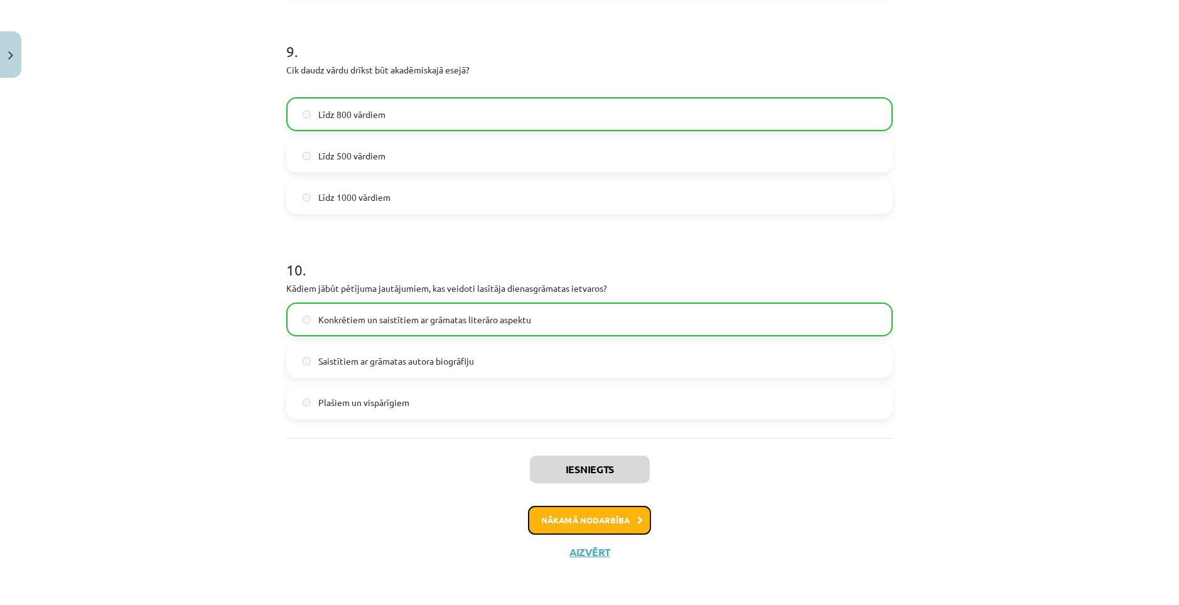
click at [568, 524] on button "Nākamā nodarbība" at bounding box center [589, 520] width 123 height 29
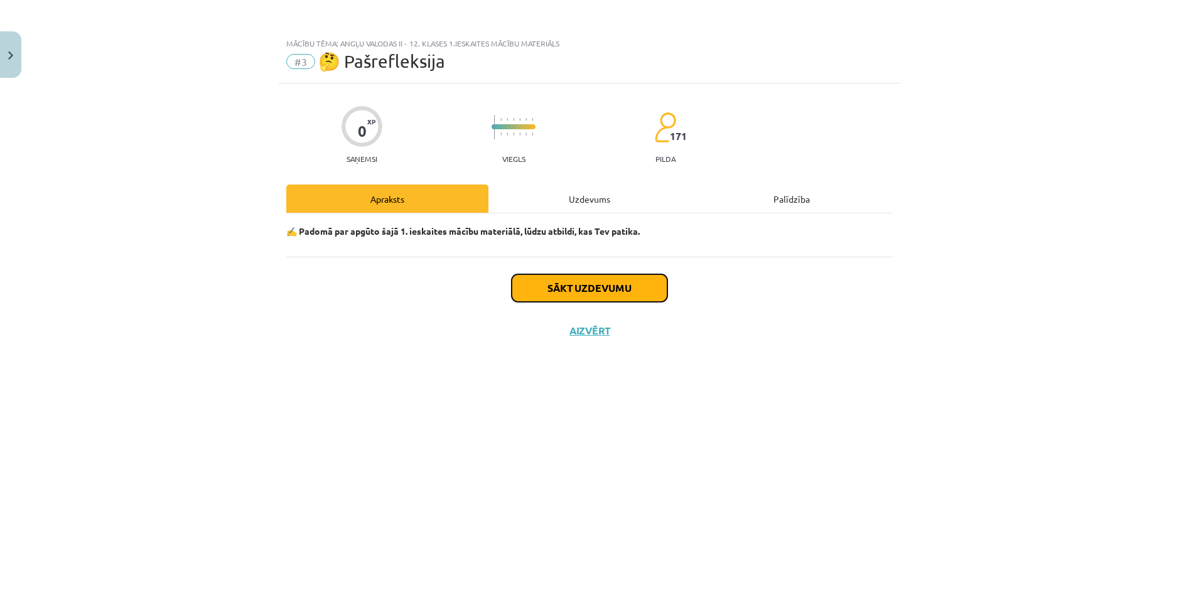
click at [559, 289] on button "Sākt uzdevumu" at bounding box center [590, 288] width 156 height 28
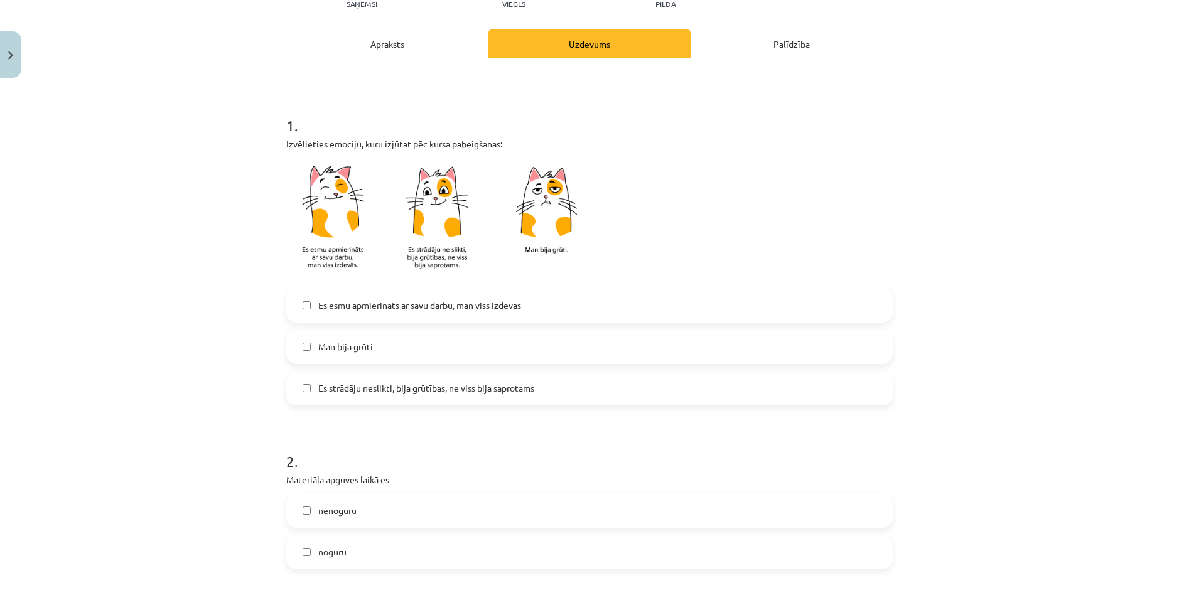
scroll to position [188, 0]
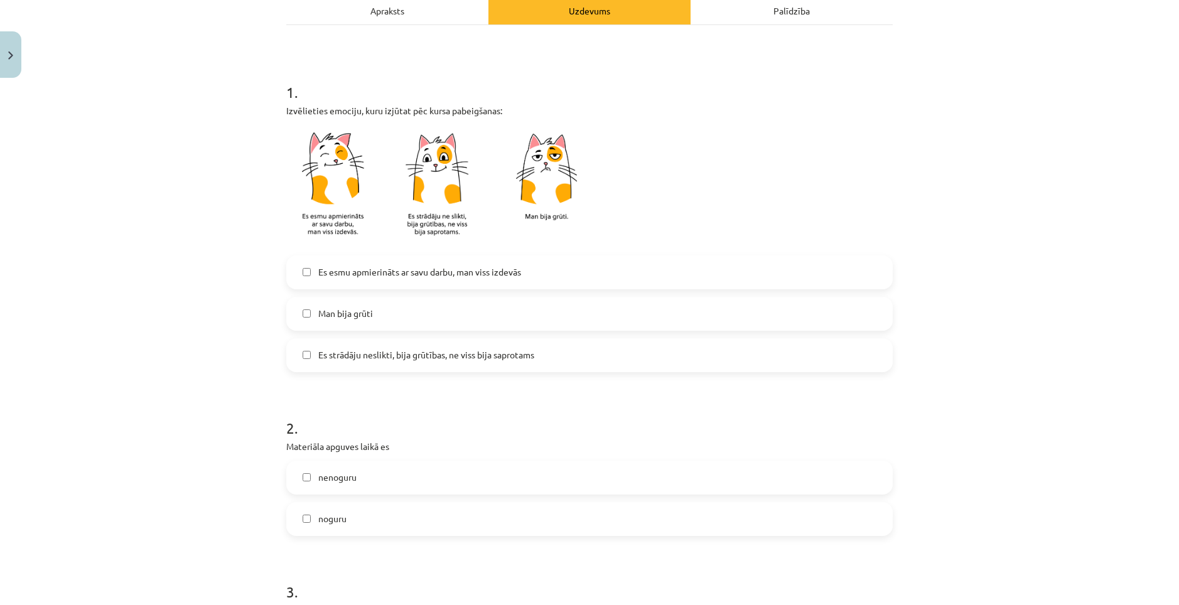
click at [399, 268] on span "Es esmu apmierināts ar savu darbu, man viss izdevās" at bounding box center [419, 272] width 203 height 13
click at [335, 480] on span "nenoguru" at bounding box center [337, 477] width 38 height 13
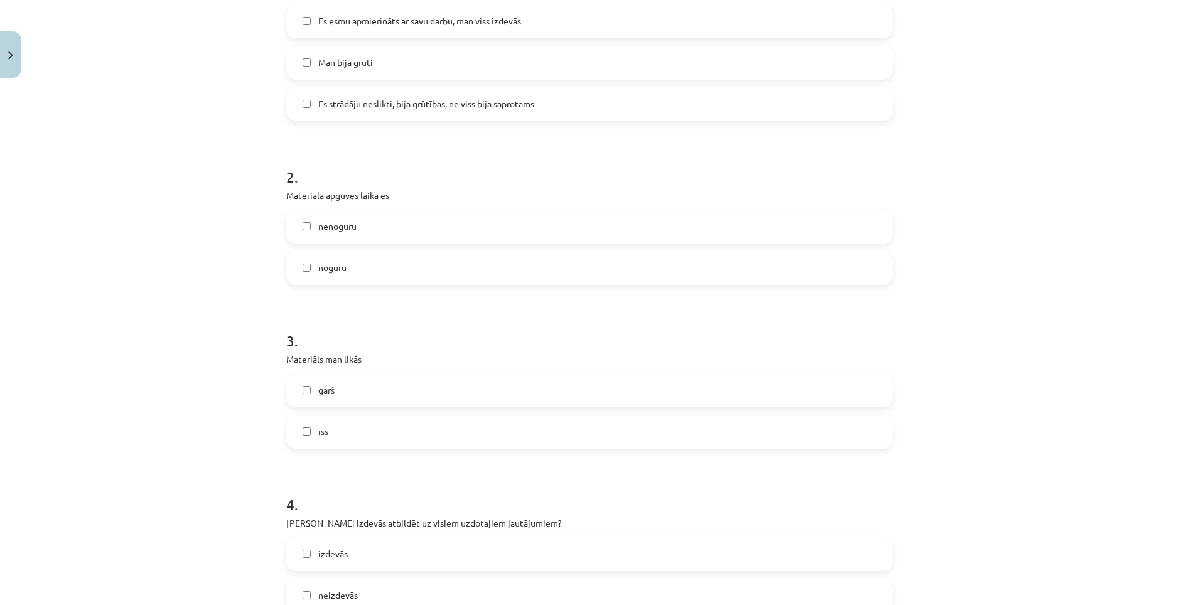
click at [338, 398] on label "garš" at bounding box center [590, 390] width 604 height 31
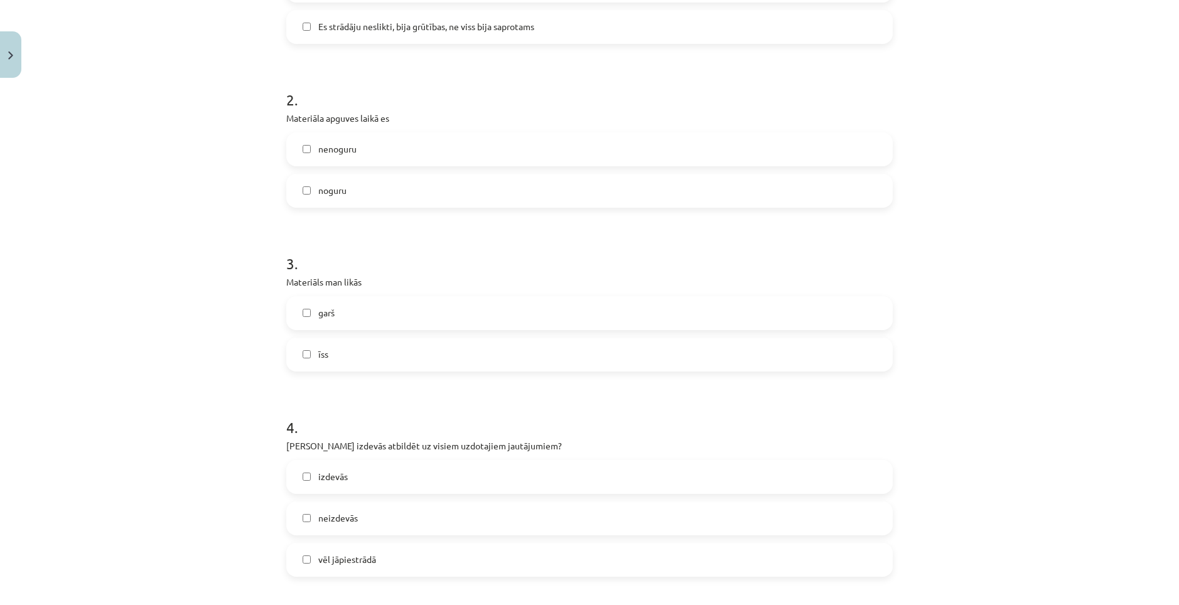
scroll to position [628, 0]
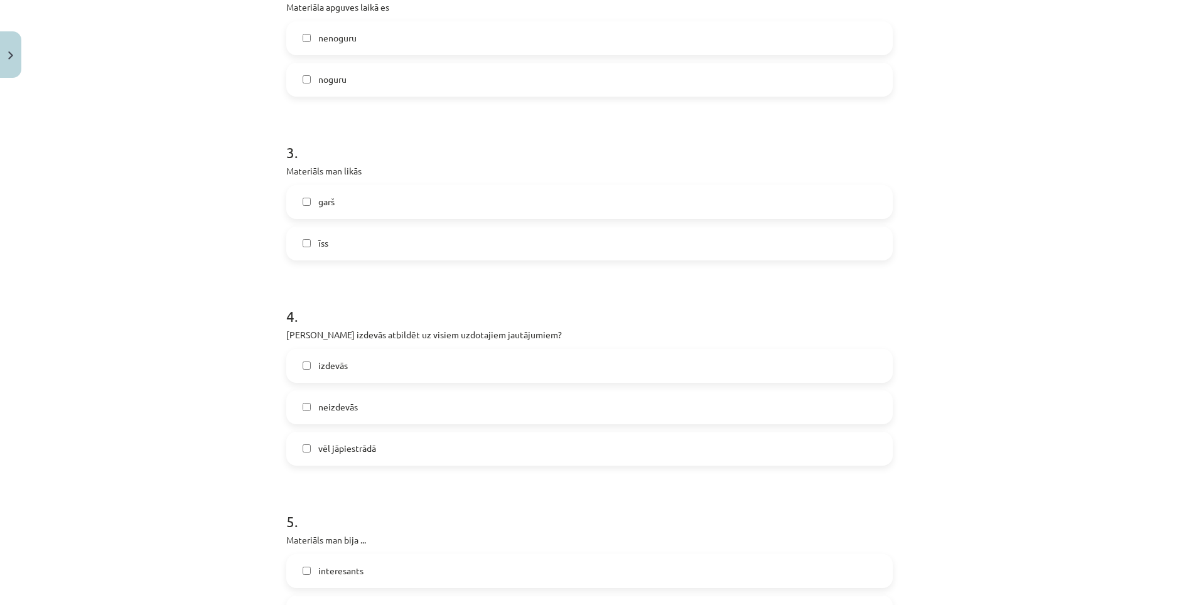
click at [324, 244] on label "īss" at bounding box center [590, 243] width 604 height 31
click at [327, 199] on span "garš" at bounding box center [326, 201] width 16 height 13
click at [318, 365] on span "izdevās" at bounding box center [333, 365] width 30 height 13
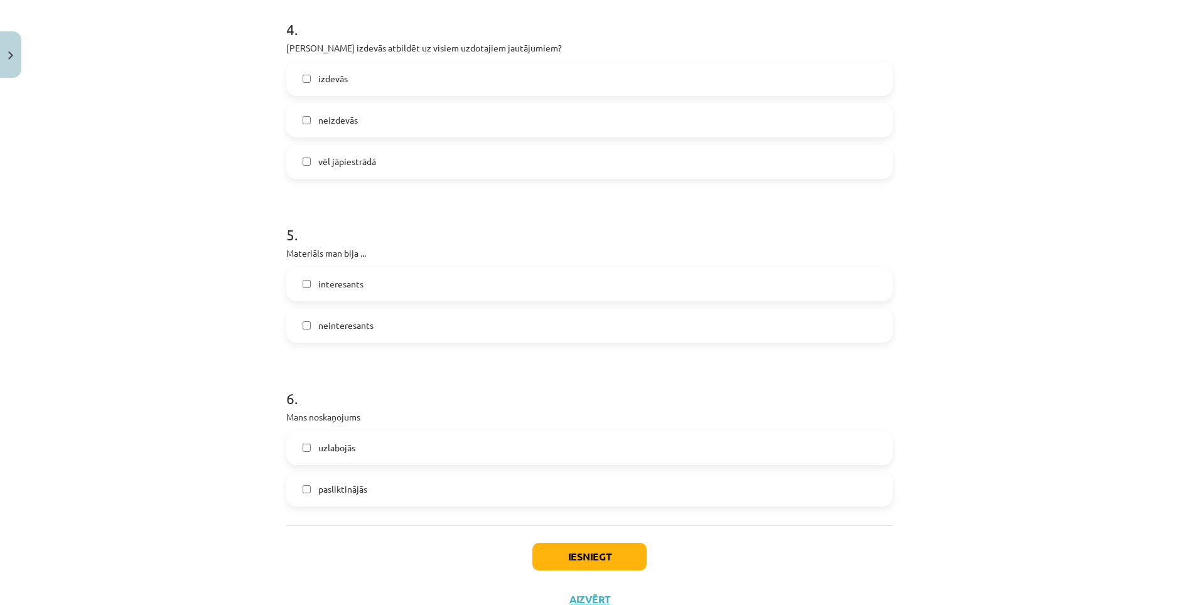
scroll to position [942, 0]
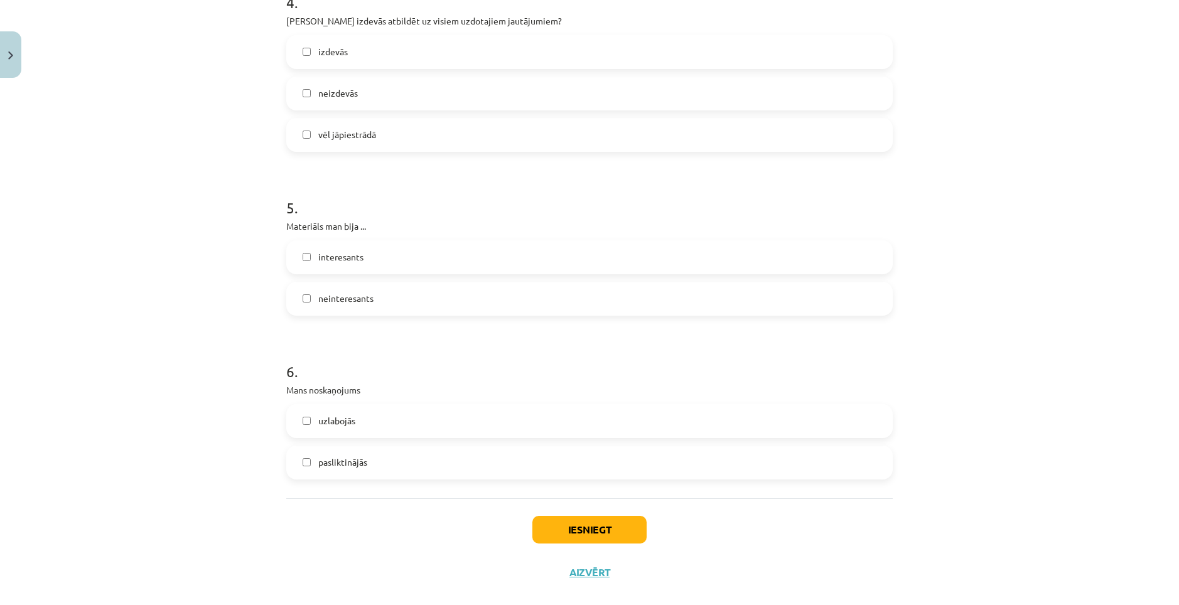
click at [370, 249] on label "interesants" at bounding box center [590, 257] width 604 height 31
click at [354, 416] on label "uzlabojās" at bounding box center [590, 421] width 604 height 31
click at [551, 529] on button "Iesniegt" at bounding box center [589, 530] width 114 height 28
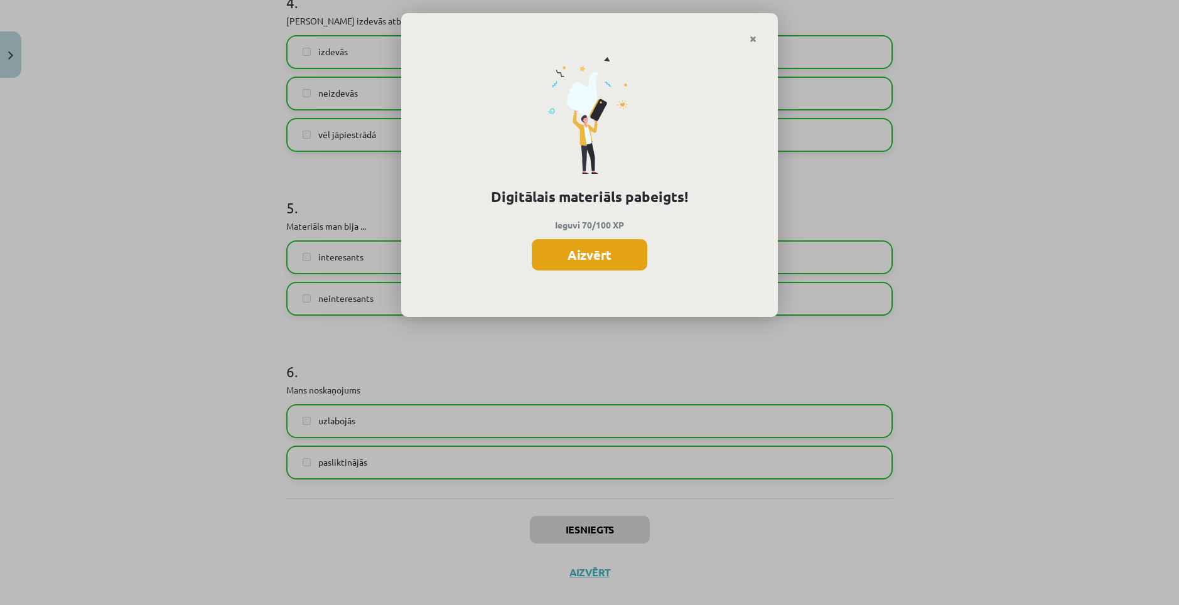
click at [568, 262] on button "Aizvērt" at bounding box center [590, 254] width 116 height 31
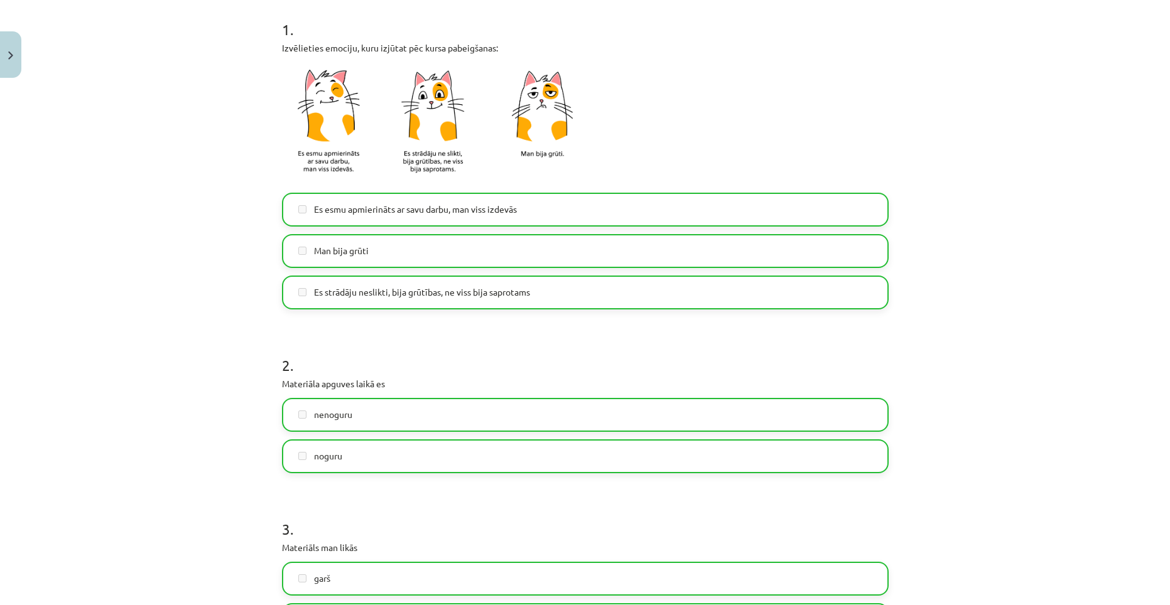
scroll to position [0, 0]
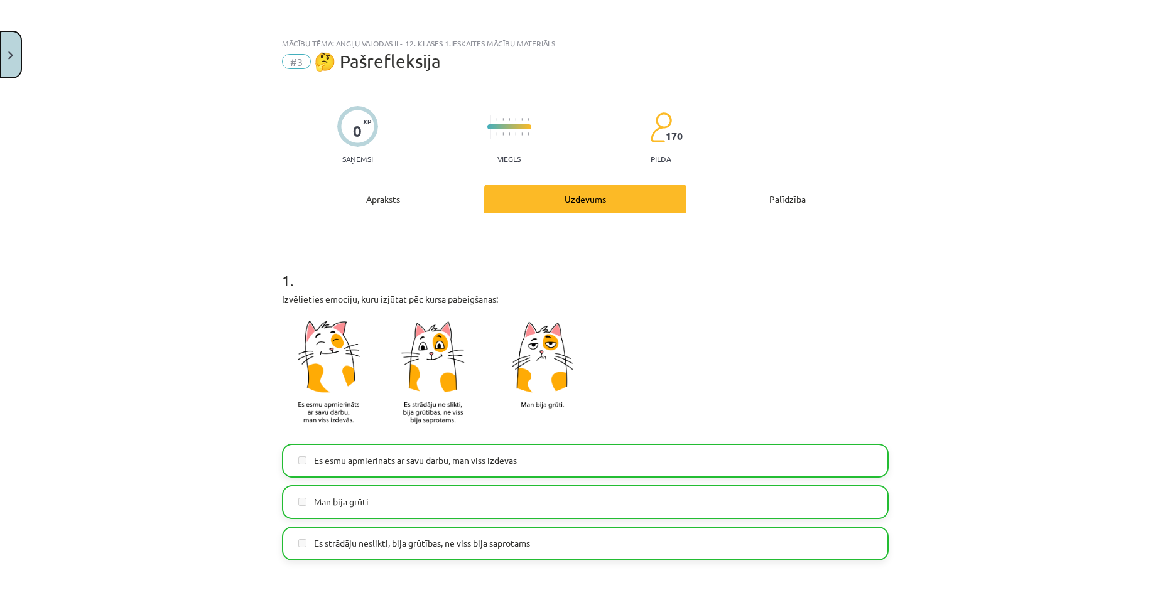
click at [4, 57] on button "Close" at bounding box center [10, 54] width 21 height 46
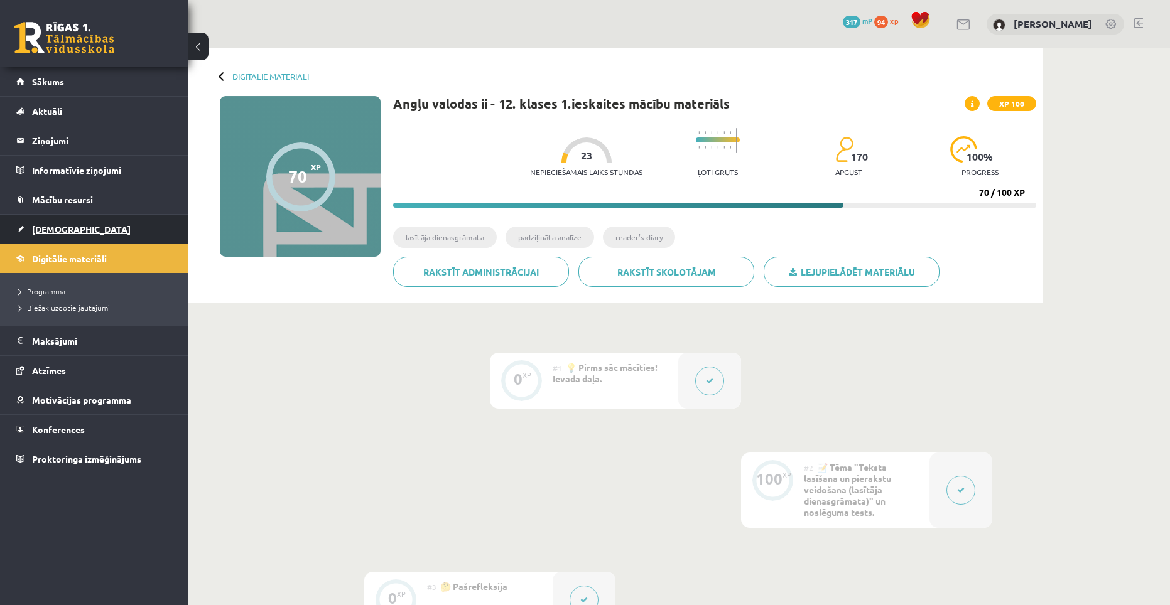
click at [81, 227] on link "[DEMOGRAPHIC_DATA]" at bounding box center [94, 229] width 156 height 29
